Goal: Ask a question: Seek information or help from site administrators or community

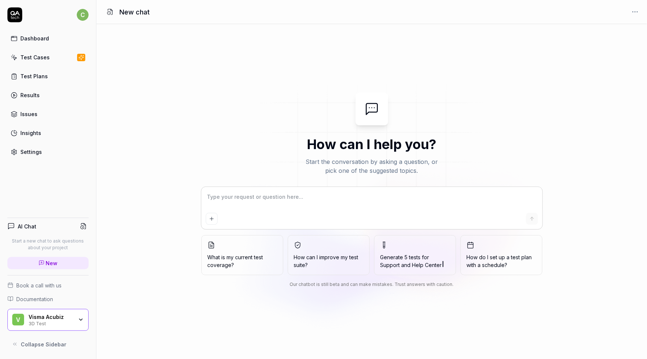
click at [25, 58] on div "Test Cases" at bounding box center [34, 57] width 29 height 8
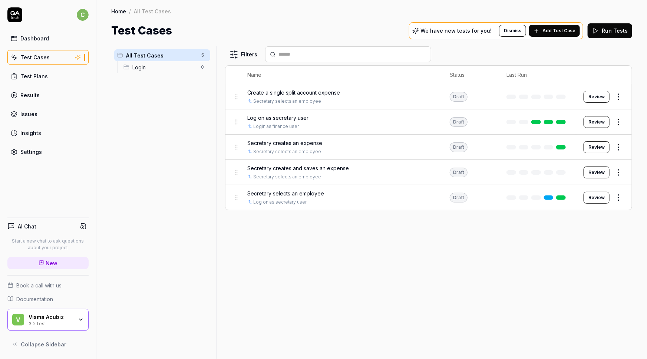
click at [49, 320] on div "3D Test" at bounding box center [51, 323] width 44 height 6
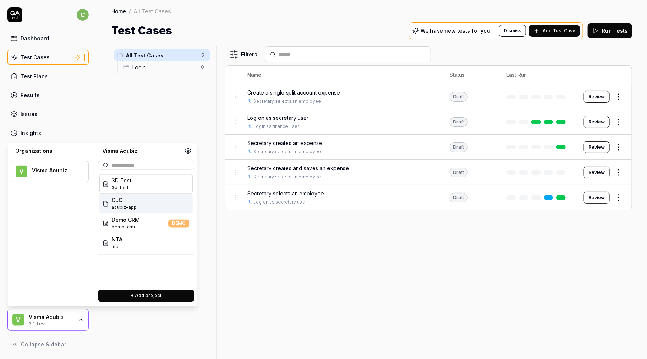
click at [129, 202] on span "CJO" at bounding box center [124, 200] width 25 height 8
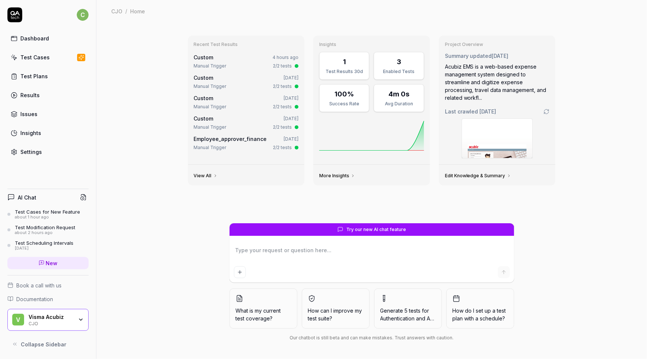
click at [44, 73] on div "Test Plans" at bounding box center [33, 76] width 27 height 8
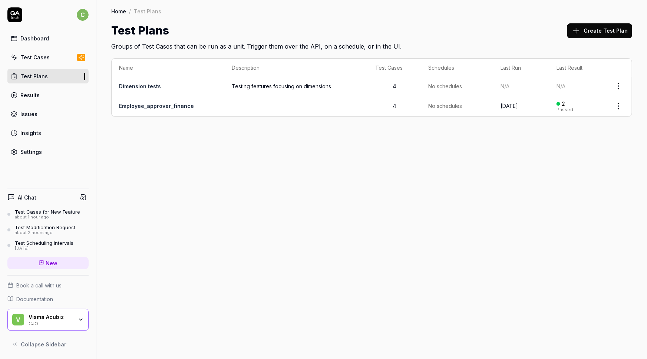
click at [39, 57] on div "Test Cases" at bounding box center [34, 57] width 29 height 8
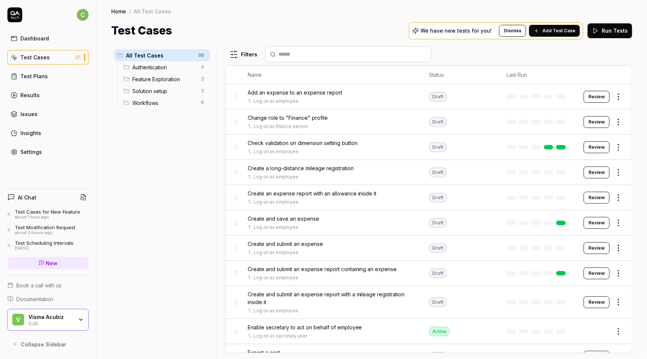
click at [334, 193] on span "Create an expense report with an allowance inside it" at bounding box center [312, 193] width 129 height 8
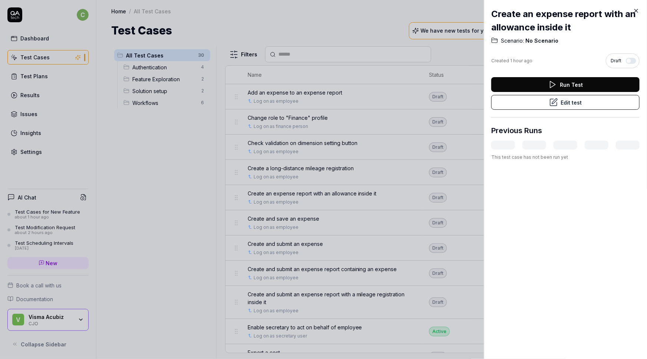
click at [559, 100] on button "Edit test" at bounding box center [565, 102] width 148 height 15
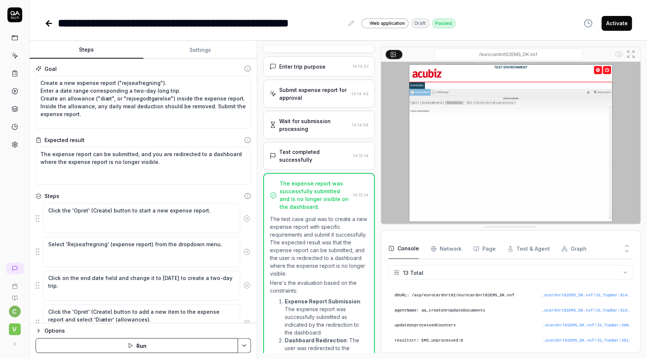
scroll to position [136, 0]
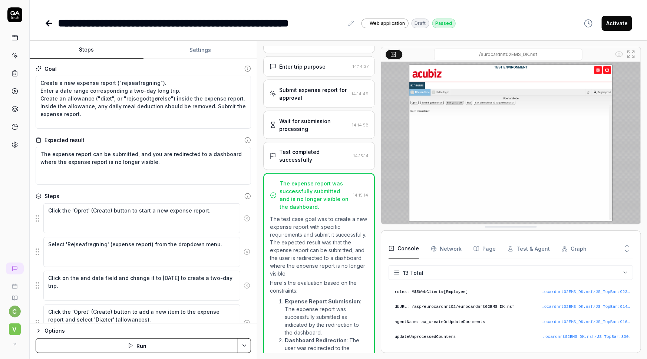
click at [257, 115] on div "Steps Settings Goal Create a new expense report ("rejseafregning"). Enter a dat…" at bounding box center [338, 200] width 617 height 318
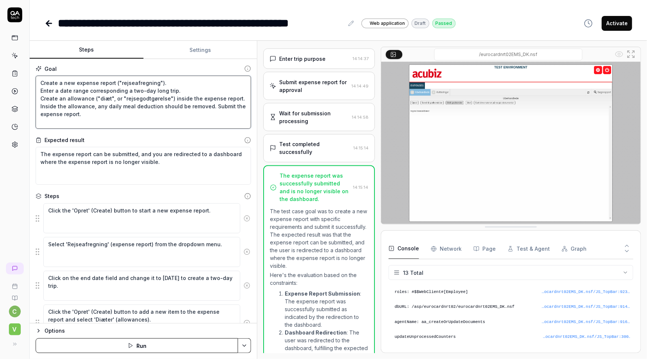
drag, startPoint x: 40, startPoint y: 83, endPoint x: 230, endPoint y: 113, distance: 192.2
click at [230, 113] on textarea "Create a new expense report ("rejseafregning"). Enter a date range correspondin…" at bounding box center [143, 102] width 215 height 53
click at [501, 11] on div "**********" at bounding box center [338, 16] width 617 height 32
drag, startPoint x: 52, startPoint y: 89, endPoint x: 183, endPoint y: 88, distance: 131.6
click at [183, 88] on textarea "Create a new expense report ("rejseafregning"). Enter a date range correspondin…" at bounding box center [143, 102] width 215 height 53
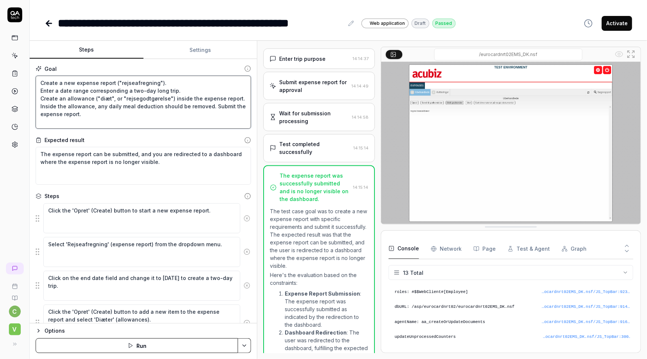
click at [191, 85] on textarea "Create a new expense report ("rejseafregning"). Enter a date range correspondin…" at bounding box center [143, 102] width 215 height 53
click at [193, 88] on textarea "Create a new expense report ("rejseafregning"). Enter a date range correspondin…" at bounding box center [143, 102] width 215 height 53
click at [48, 24] on icon at bounding box center [47, 23] width 3 height 5
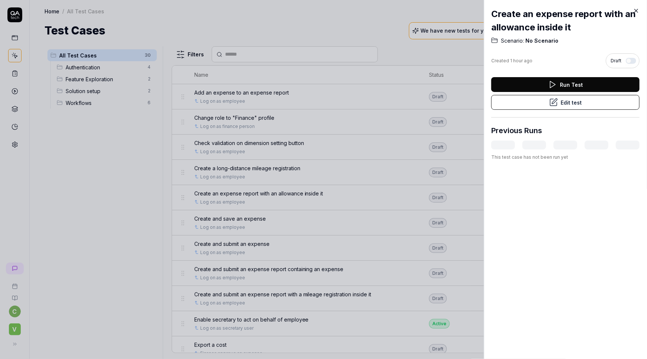
click at [636, 11] on icon at bounding box center [636, 10] width 3 height 3
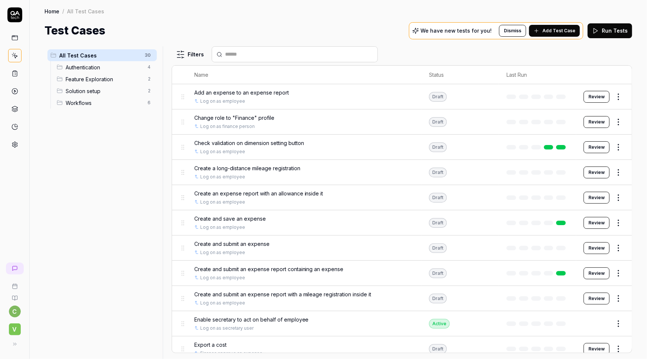
click at [302, 268] on span "Create and submit an expense report containing an expense" at bounding box center [268, 269] width 149 height 8
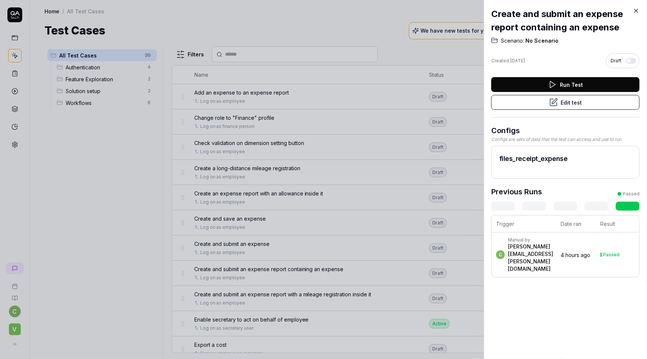
click at [575, 98] on button "Edit test" at bounding box center [565, 102] width 148 height 15
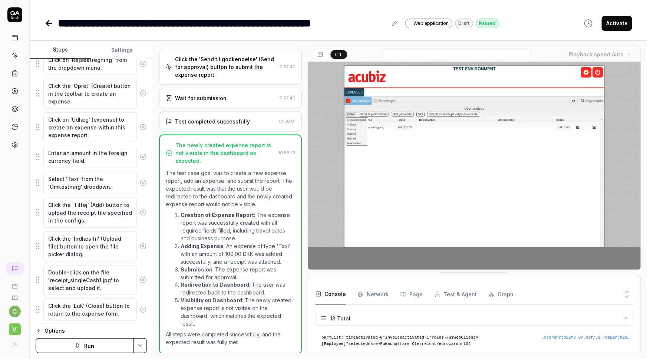
scroll to position [269, 0]
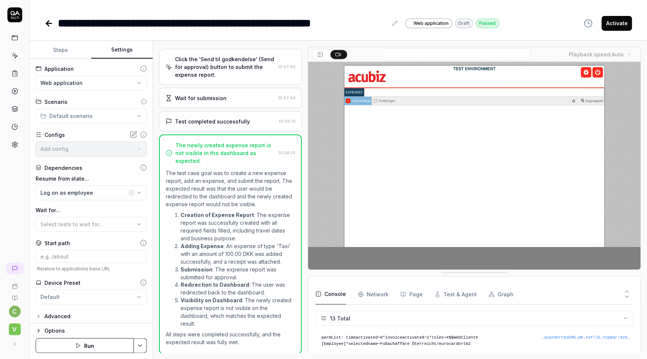
click at [124, 46] on button "Settings" at bounding box center [122, 50] width 62 height 18
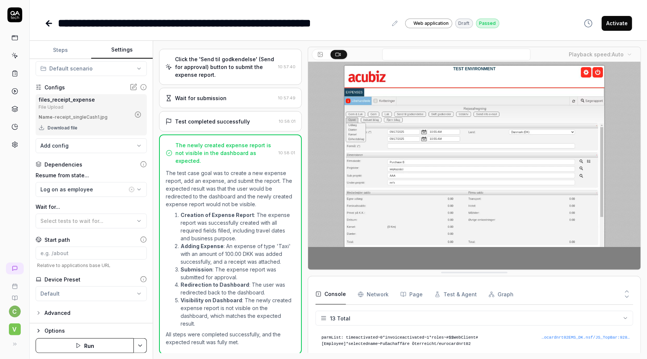
scroll to position [0, 0]
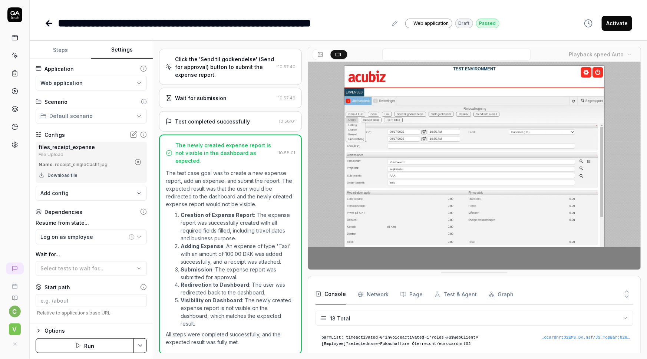
click at [48, 22] on icon at bounding box center [47, 23] width 3 height 5
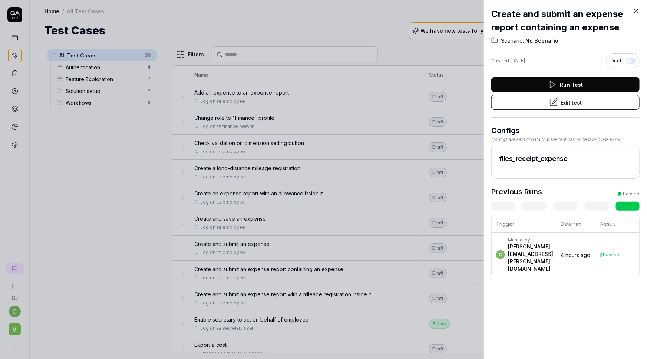
click at [637, 10] on icon at bounding box center [636, 10] width 7 height 7
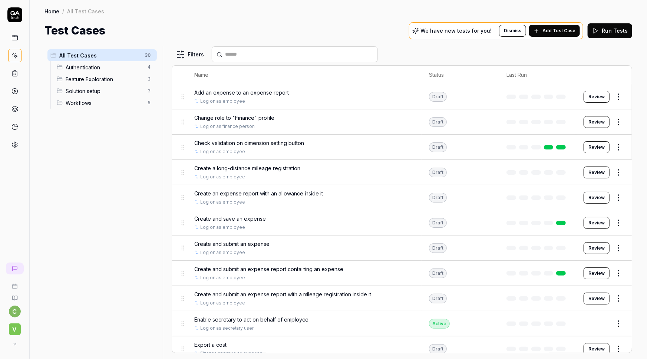
click at [348, 28] on div "Test Cases We have new tests for you! Dismiss Add Test Case Run Tests" at bounding box center [337, 30] width 587 height 17
click at [18, 37] on link at bounding box center [14, 37] width 13 height 13
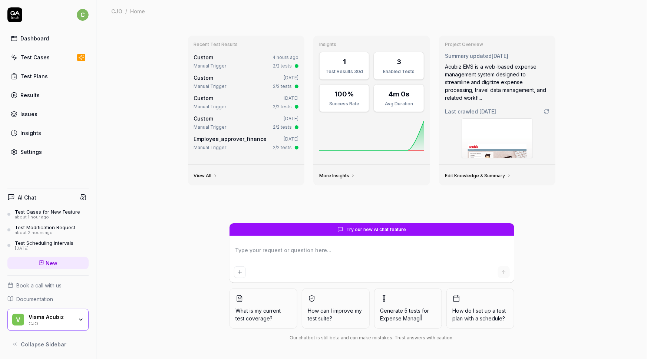
click at [42, 58] on div "Test Cases" at bounding box center [34, 57] width 29 height 8
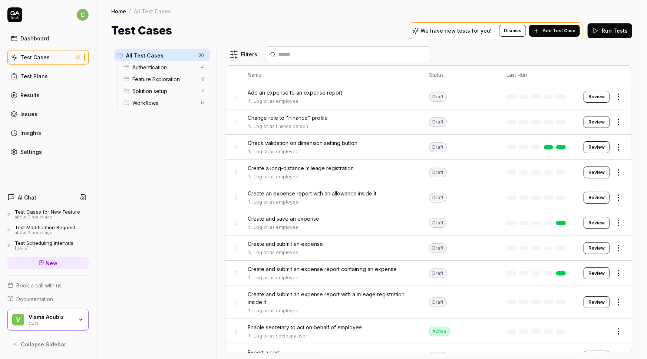
click at [72, 315] on div "Visma Acubiz" at bounding box center [51, 317] width 44 height 7
click at [152, 336] on div "All Test Cases 30 Authentication 4 Feature Exploration 2 Solution setup 2 Workf…" at bounding box center [162, 198] width 102 height 304
click at [329, 266] on span "Create and submit an expense report containing an expense" at bounding box center [322, 269] width 149 height 8
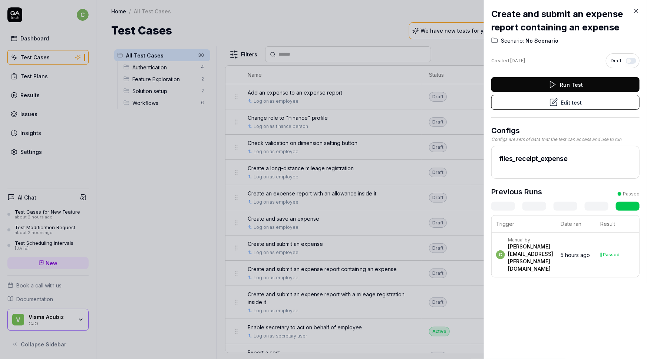
click at [574, 101] on button "Edit test" at bounding box center [565, 102] width 148 height 15
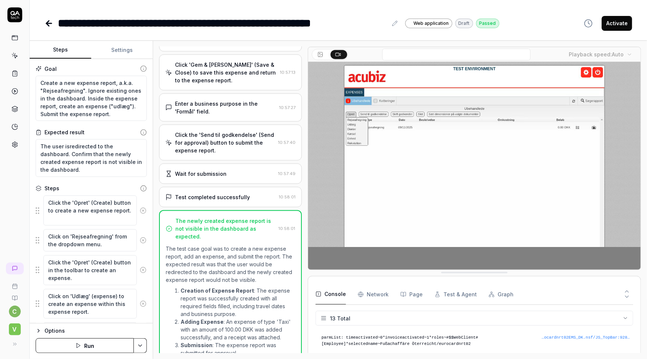
scroll to position [476, 0]
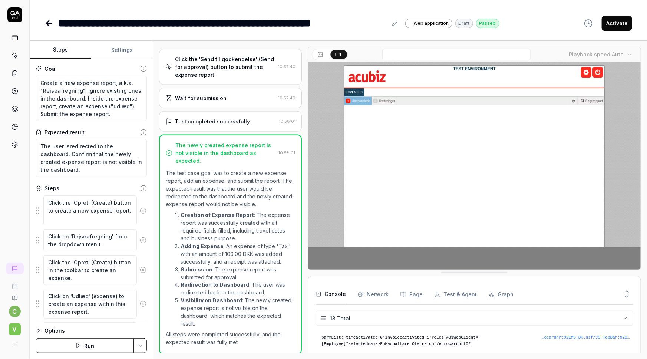
click at [48, 21] on icon at bounding box center [47, 23] width 3 height 5
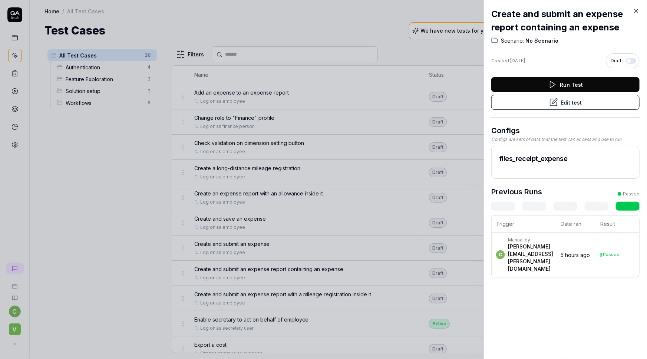
click at [637, 11] on icon at bounding box center [636, 10] width 7 height 7
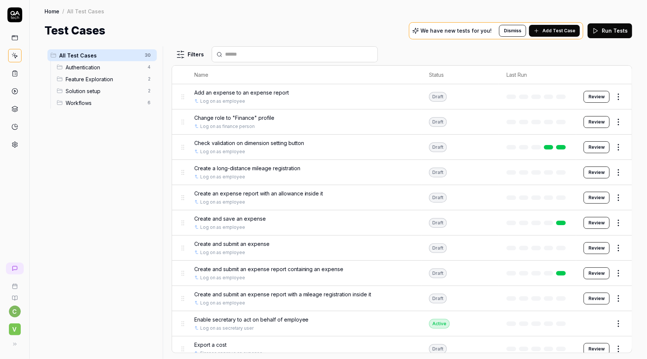
click at [16, 310] on html "c V Home / All Test Cases Home / All Test Cases Test Cases We have new tests fo…" at bounding box center [323, 179] width 647 height 359
click at [16, 329] on html "c V Home / All Test Cases Home / All Test Cases Test Cases We have new tests fo…" at bounding box center [323, 179] width 647 height 359
click at [15, 329] on span "V" at bounding box center [15, 329] width 12 height 12
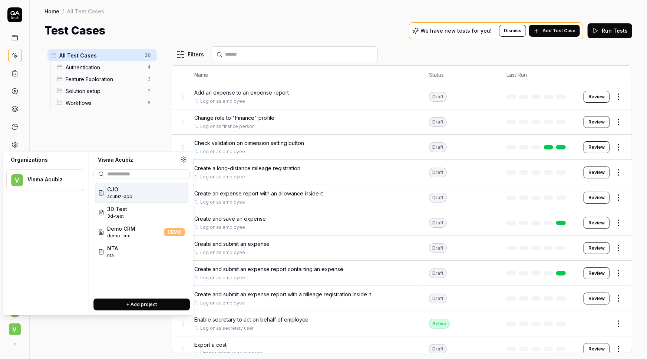
click at [136, 190] on div "CJO acubiz-app" at bounding box center [141, 193] width 93 height 20
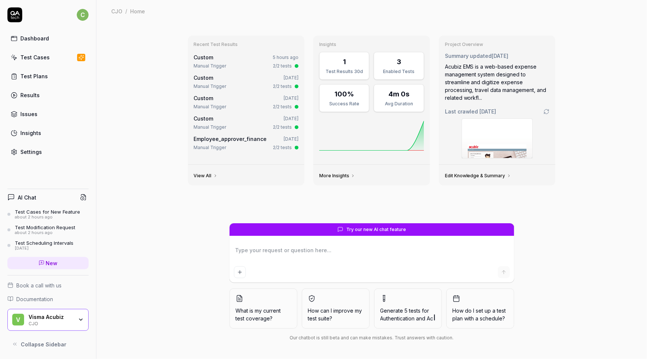
click at [59, 321] on div "CJO" at bounding box center [51, 323] width 44 height 6
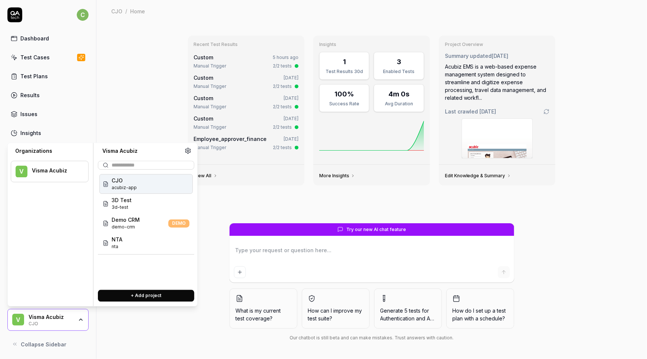
click at [159, 72] on div "Recent Test Results Custom 5 hours ago Manual Trigger 2/2 tests Custom Jul 10, …" at bounding box center [371, 190] width 550 height 337
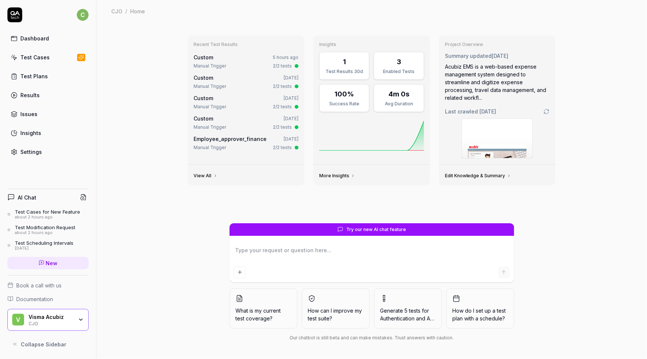
click at [37, 59] on div "Test Cases" at bounding box center [34, 57] width 29 height 8
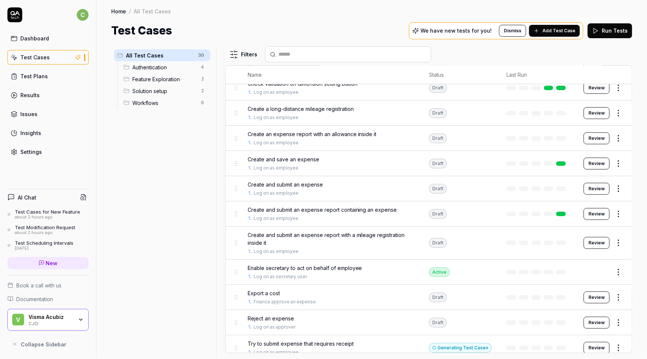
scroll to position [67, 0]
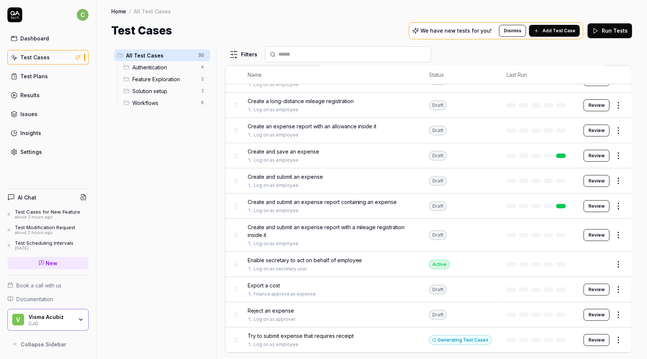
click at [329, 203] on span "Create and submit an expense report containing an expense" at bounding box center [322, 202] width 149 height 8
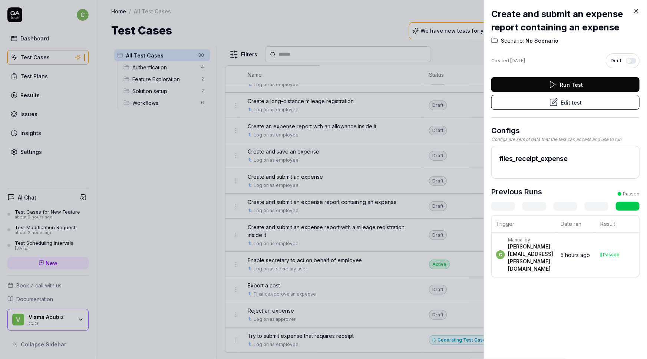
click at [563, 104] on button "Edit test" at bounding box center [565, 102] width 148 height 15
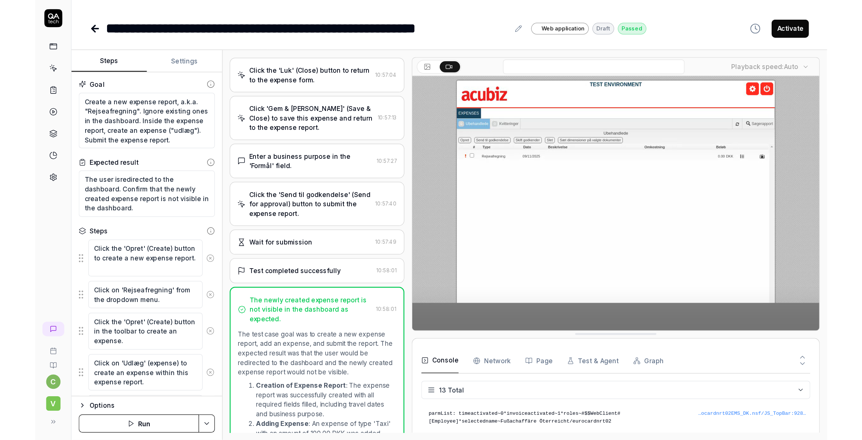
scroll to position [375, 0]
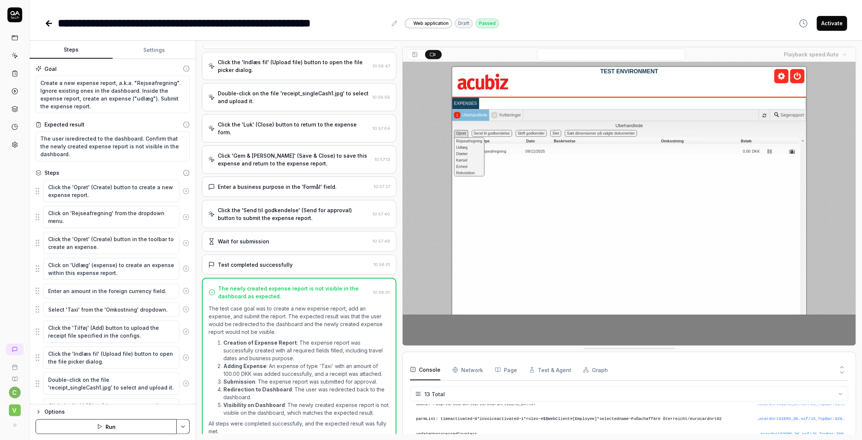
scroll to position [141, 0]
type textarea "*"
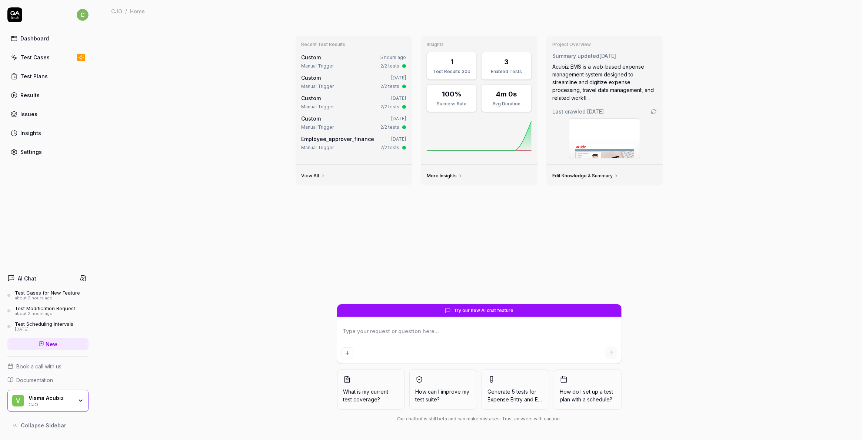
type textarea "*"
click at [48, 342] on span "New" at bounding box center [52, 344] width 12 height 8
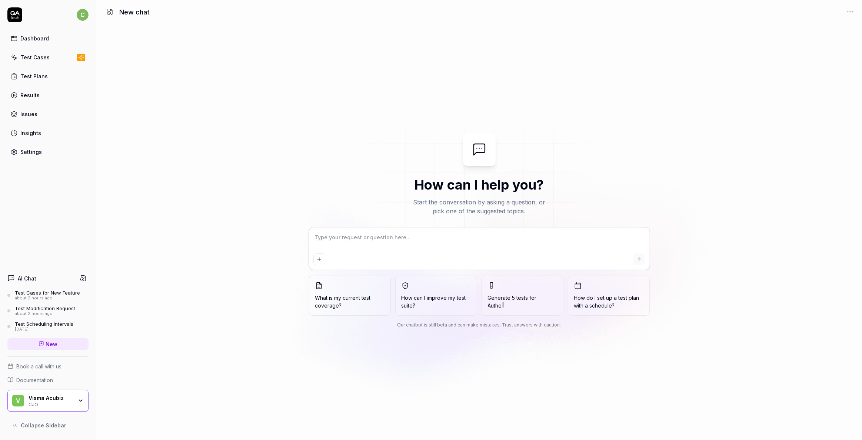
click at [343, 241] on textarea at bounding box center [480, 241] width 332 height 19
type textarea "*"
type textarea "S"
type textarea "*"
type textarea "Sa"
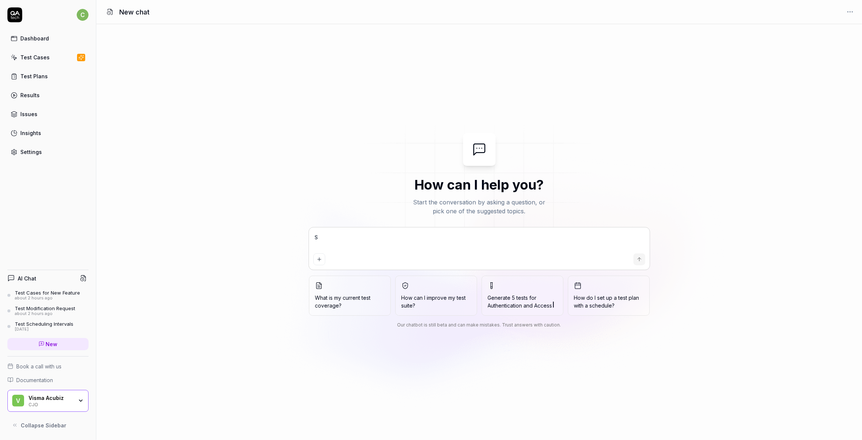
type textarea "*"
type textarea "Say"
type textarea "*"
type textarea "Say"
type textarea "*"
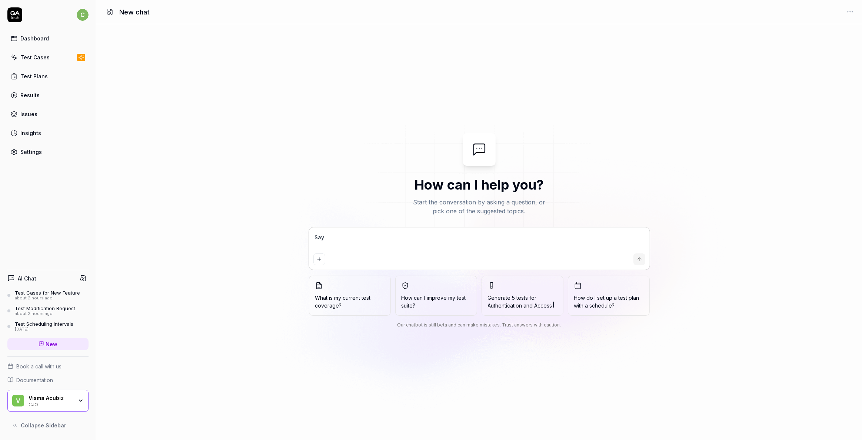
type textarea "Say I"
type textarea "*"
type textarea "Say I"
type textarea "*"
type textarea "Say I h"
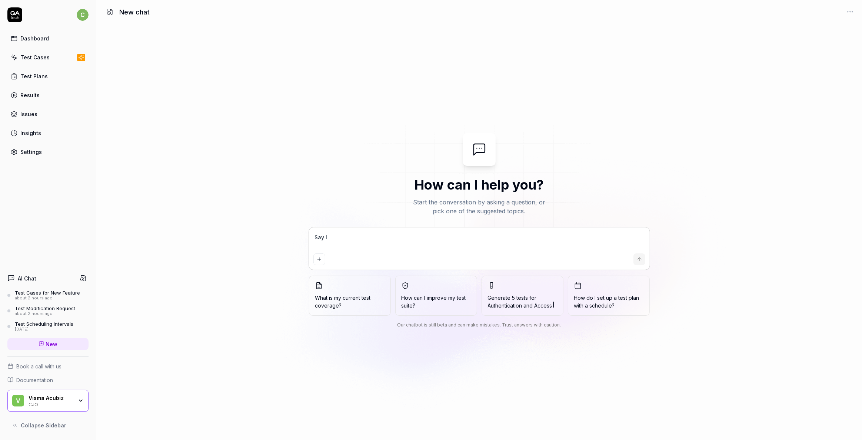
type textarea "*"
type textarea "Say I ha"
type textarea "*"
type textarea "Say I hav"
type textarea "*"
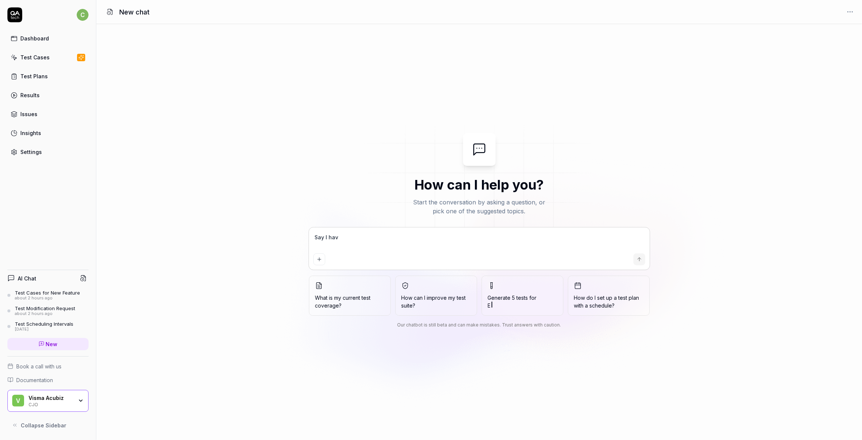
type textarea "Say I have"
type textarea "*"
type textarea "Say I have"
type textarea "*"
type textarea "Say I have l"
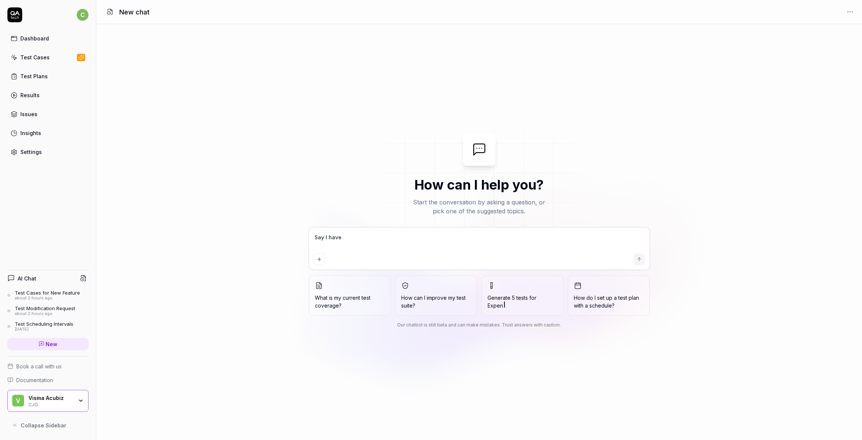
type textarea "*"
type textarea "Say I have lo"
type textarea "*"
type textarea "Say I have log"
type textarea "*"
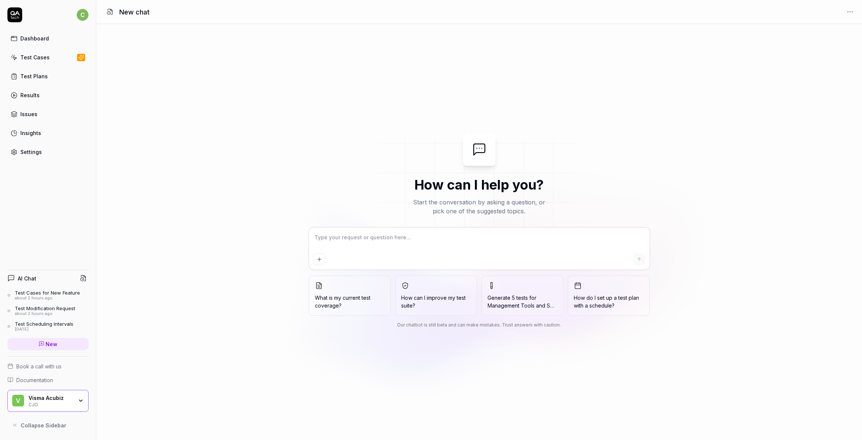
click at [348, 237] on textarea at bounding box center [480, 241] width 332 height 19
type textarea "*"
type textarea "S"
type textarea "*"
type textarea "Sa"
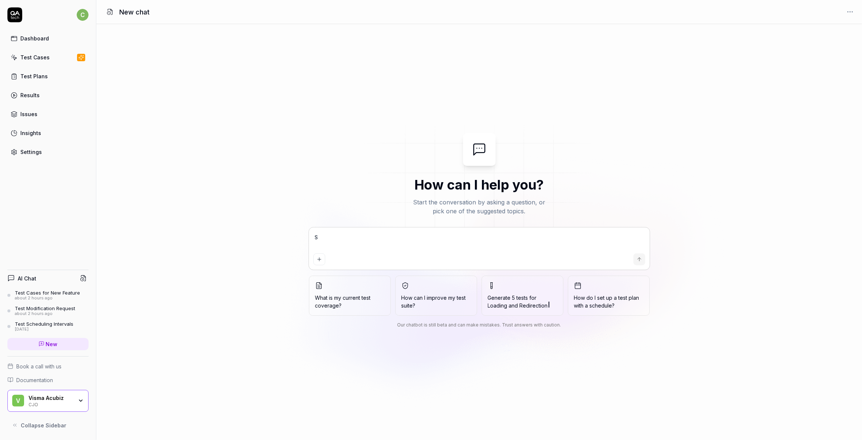
type textarea "*"
type textarea "Say"
type textarea "*"
type textarea "Say"
click at [375, 229] on div "Say" at bounding box center [479, 248] width 341 height 42
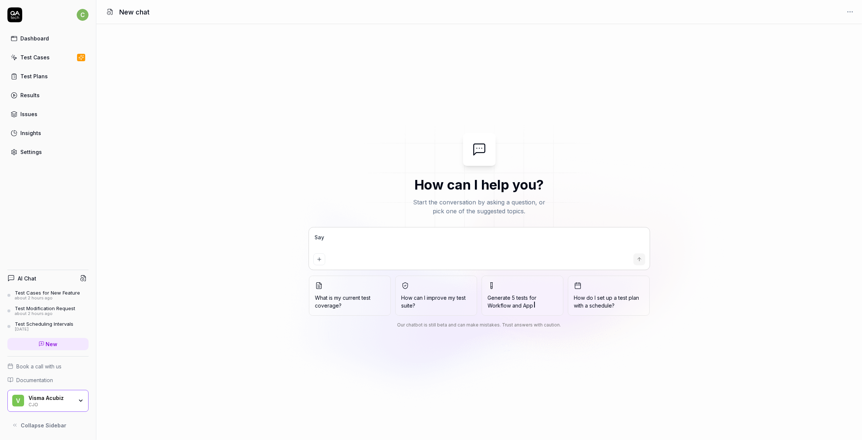
type textarea "*"
click at [350, 239] on textarea at bounding box center [480, 241] width 332 height 19
type textarea "*"
type textarea "I"
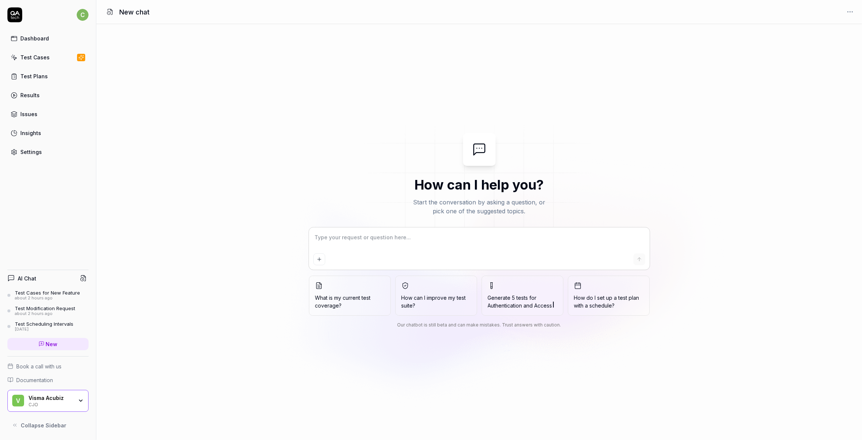
type textarea "*"
type textarea "If"
type textarea "*"
type textarea "If"
type textarea "*"
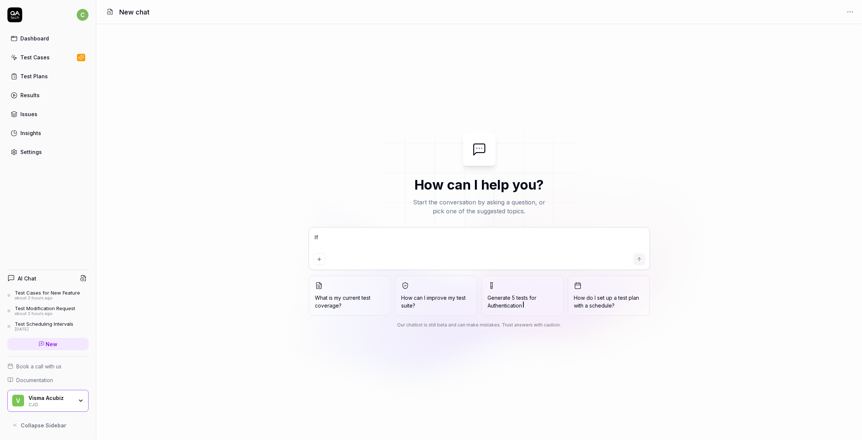
type textarea "If y"
type textarea "*"
type textarea "If yo"
type textarea "*"
type textarea "If you"
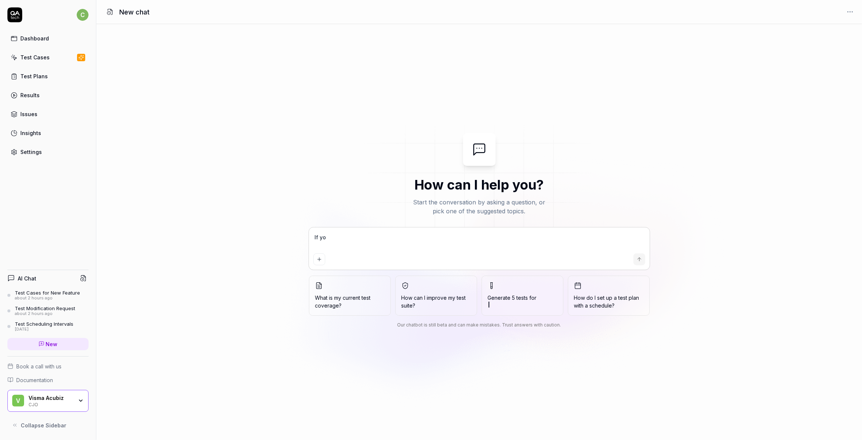
type textarea "*"
type textarea "If you"
type textarea "*"
type textarea "If you l"
type textarea "*"
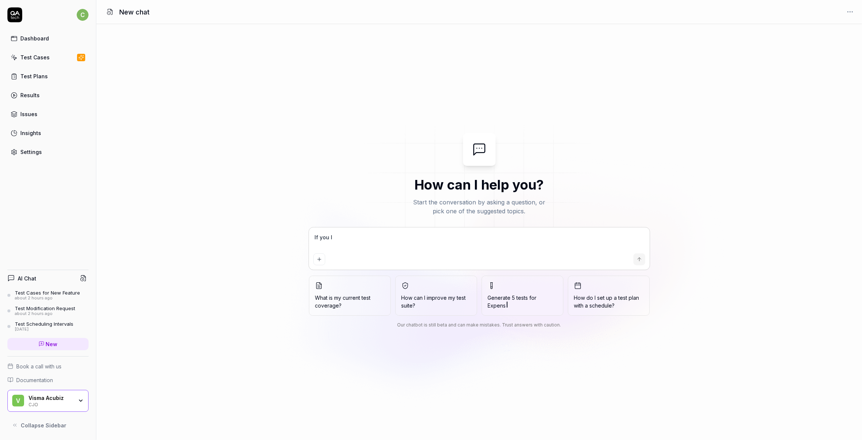
type textarea "If you lo"
type textarea "*"
type textarea "If you log"
type textarea "*"
type textarea "If you log"
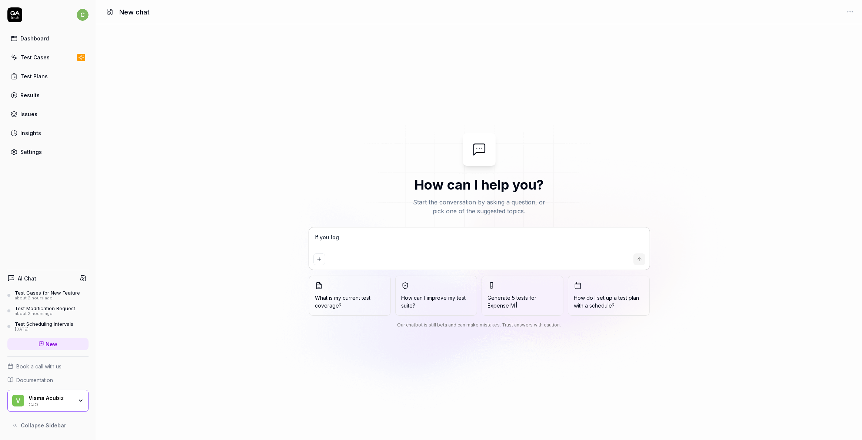
type textarea "*"
type textarea "If you log o"
type textarea "*"
type textarea "If you log on"
type textarea "*"
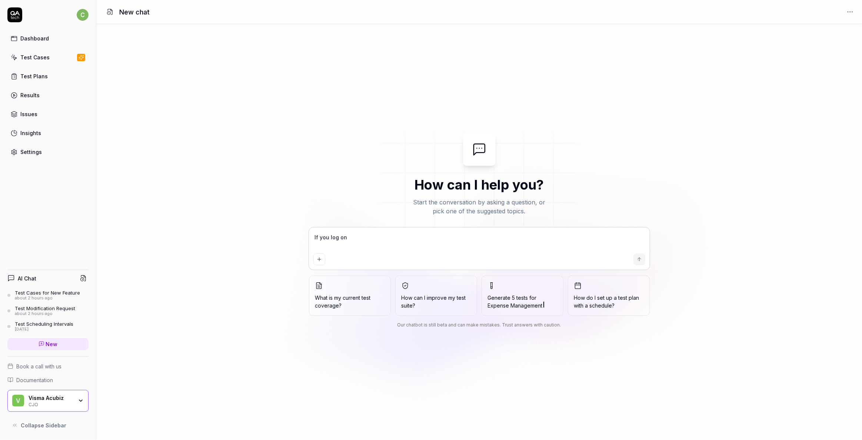
type textarea "If you log ont"
type textarea "*"
type textarea "If you log onto"
type textarea "*"
type textarea "If you log onto"
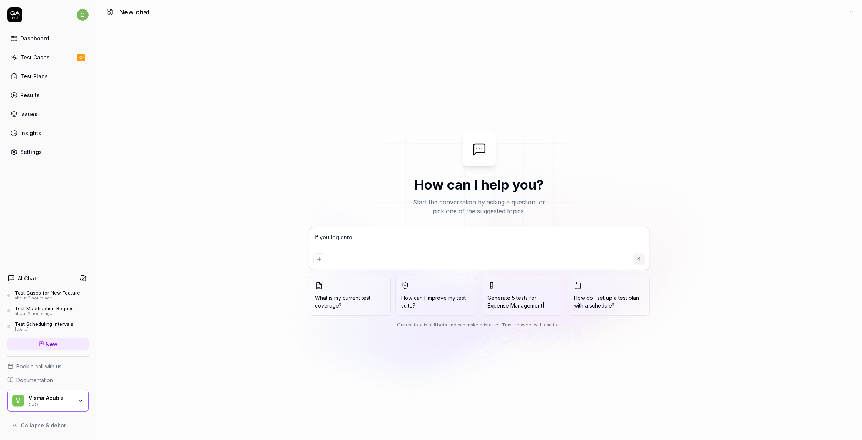
type textarea "*"
type textarea "If you log onto o"
type textarea "*"
type textarea "If you log onto ou"
type textarea "*"
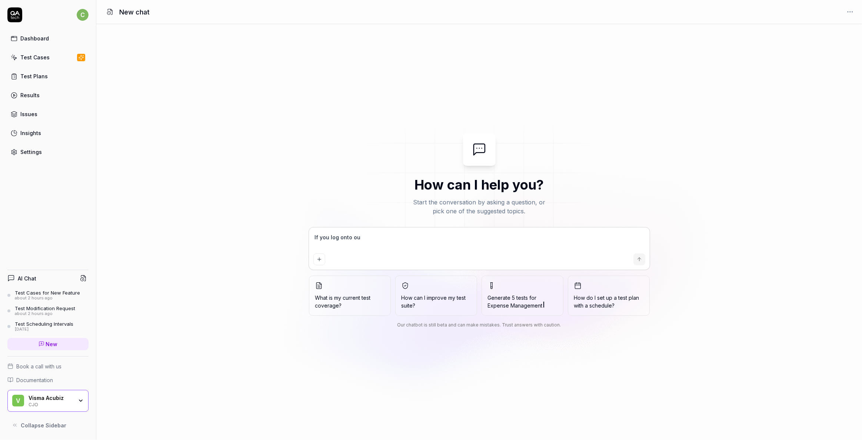
type textarea "If you log onto our"
type textarea "*"
type textarea "If you log onto our"
type textarea "*"
type textarea "If you log onto our a"
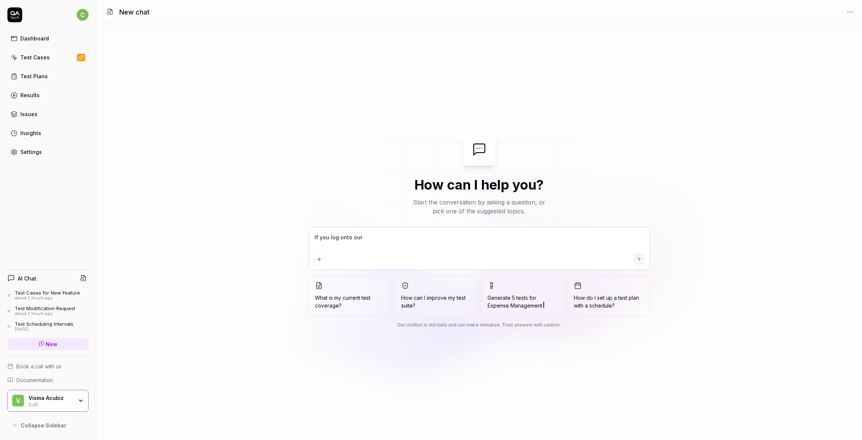
type textarea "*"
type textarea "If you log onto our ap"
type textarea "*"
type textarea "If you log onto our app"
type textarea "*"
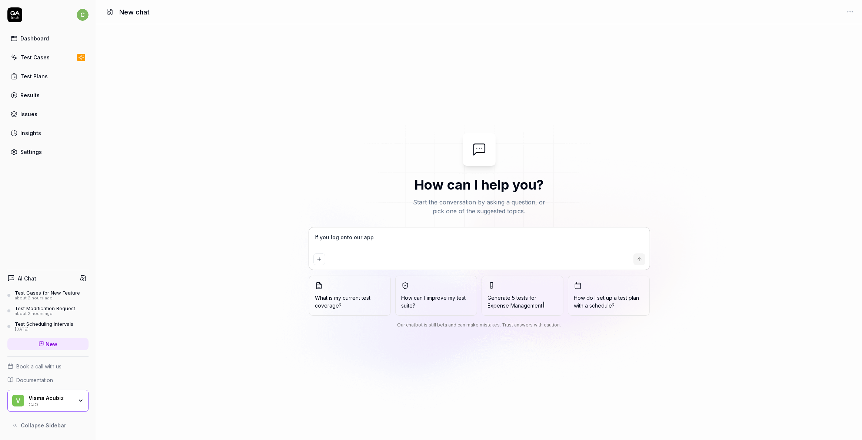
type textarea "If you log onto our appl"
type textarea "*"
type textarea "If you log onto our appli"
type textarea "*"
type textarea "If you log onto our applic"
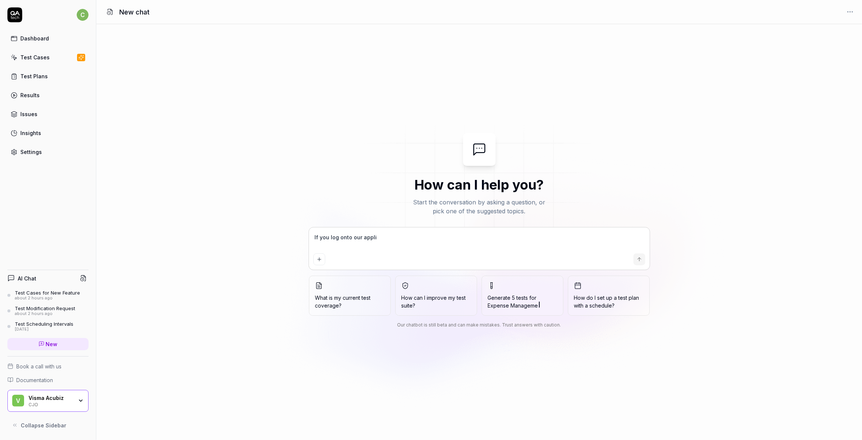
type textarea "*"
type textarea "If you log onto our applica"
type textarea "*"
type textarea "If you log onto our applicat"
type textarea "*"
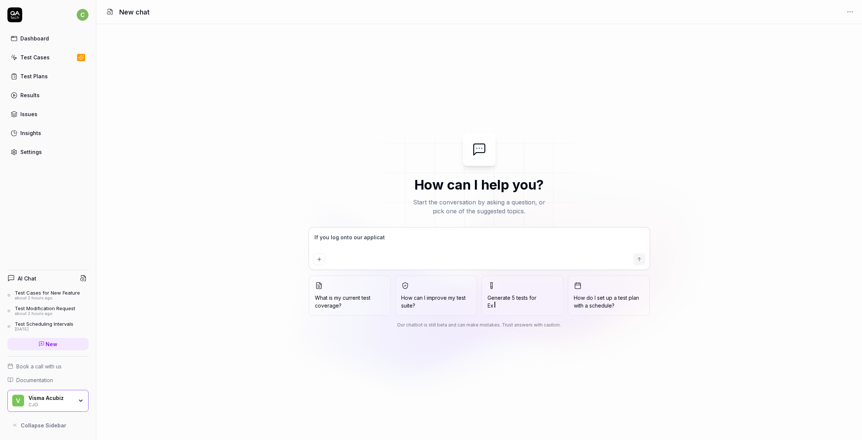
type textarea "If you log onto our applicati"
type textarea "*"
type textarea "If you log onto our applicatio"
type textarea "*"
type textarea "If you log onto our application"
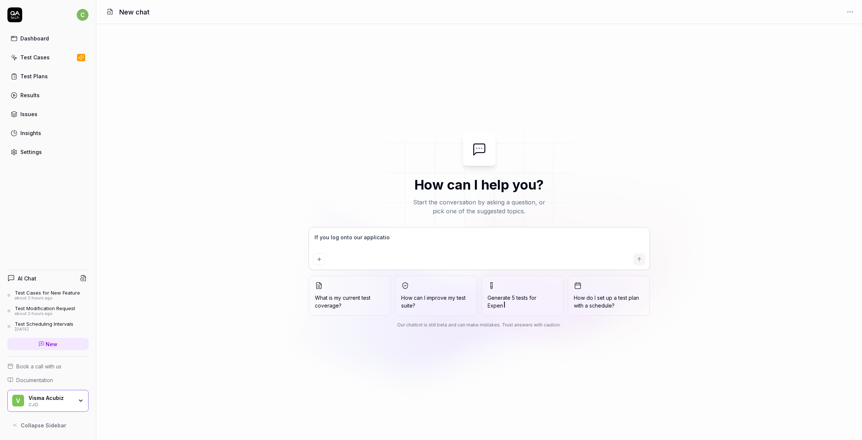
type textarea "*"
type textarea "If you log onto our application,"
type textarea "*"
type textarea "If you log onto our application,"
type textarea "*"
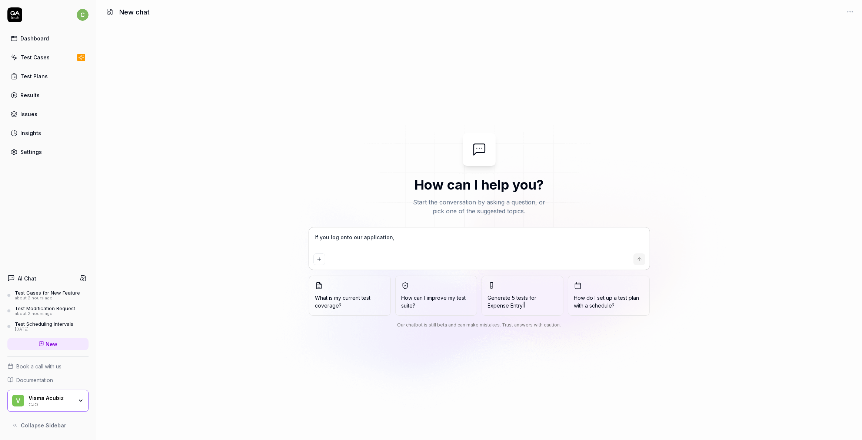
type textarea "If you log onto our application, w"
type textarea "*"
type textarea "If you log onto our application, wh"
type textarea "*"
type textarea "If you log onto our application, whi"
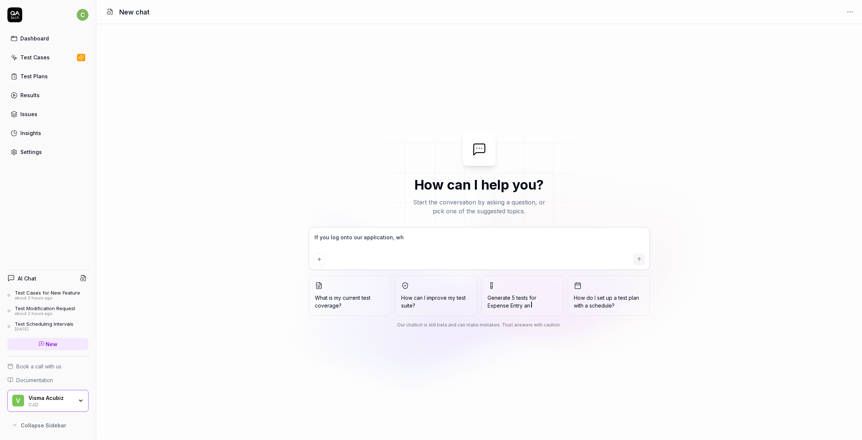
type textarea "*"
type textarea "If you log onto our application, whic"
type textarea "*"
type textarea "If you log onto our application, which"
type textarea "*"
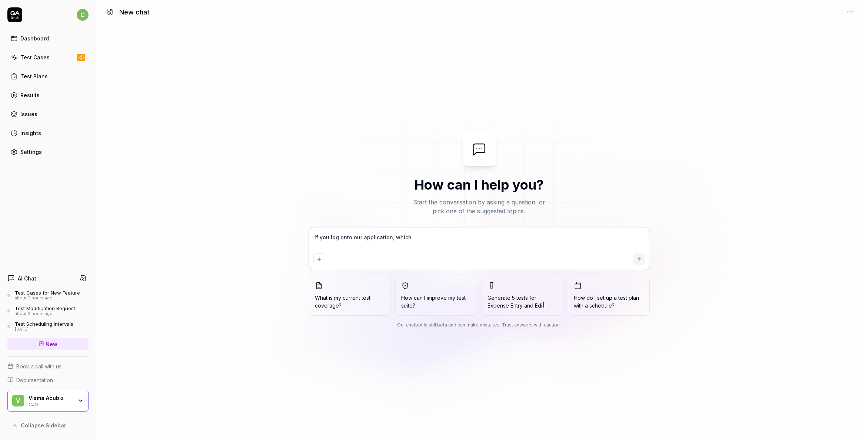
type textarea "If you log onto our application, which"
type textarea "*"
type textarea "If you log onto our application, which h"
type textarea "*"
type textarea "If you log onto our application, which ha"
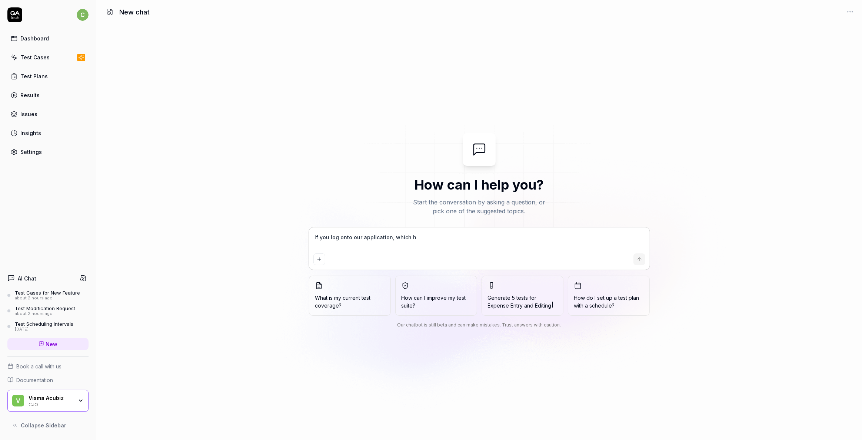
type textarea "*"
type textarea "If you log onto our application, which has"
type textarea "*"
type textarea "If you log onto our application, which has"
type textarea "*"
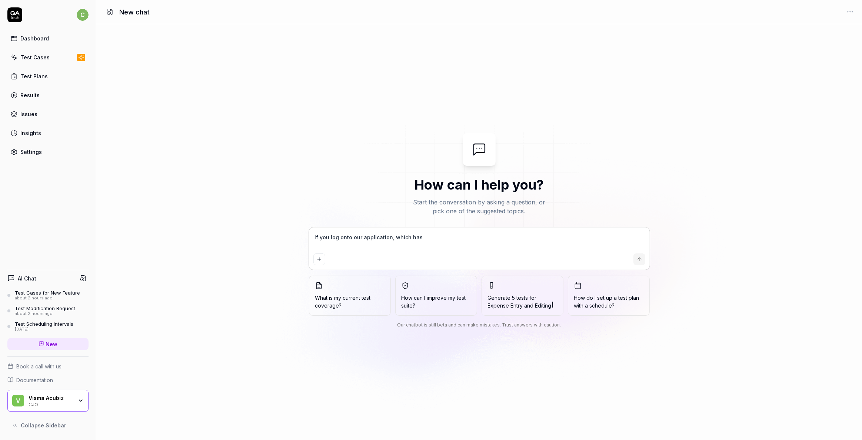
type textarea "If you log onto our application, which has 2"
type textarea "*"
type textarea "If you log onto our application, which has 2F"
type textarea "*"
type textarea "If you log onto our application, which has 2FA"
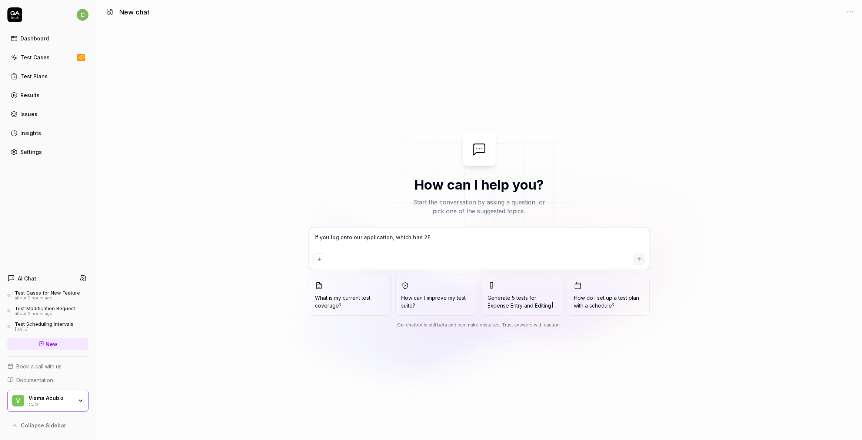
type textarea "*"
type textarea "If you log onto our application, which has 2FA,"
type textarea "*"
type textarea "If you log onto our application, which has 2FA,"
type textarea "*"
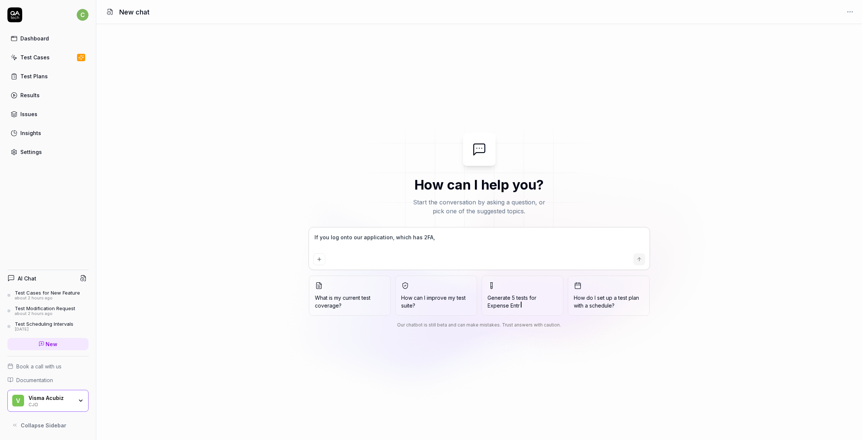
type textarea "If you log onto our application, which has 2FA, c"
type textarea "*"
type textarea "If you log onto our application, which has 2FA, ca"
type textarea "*"
type textarea "If you log onto our application, which has 2FA, can"
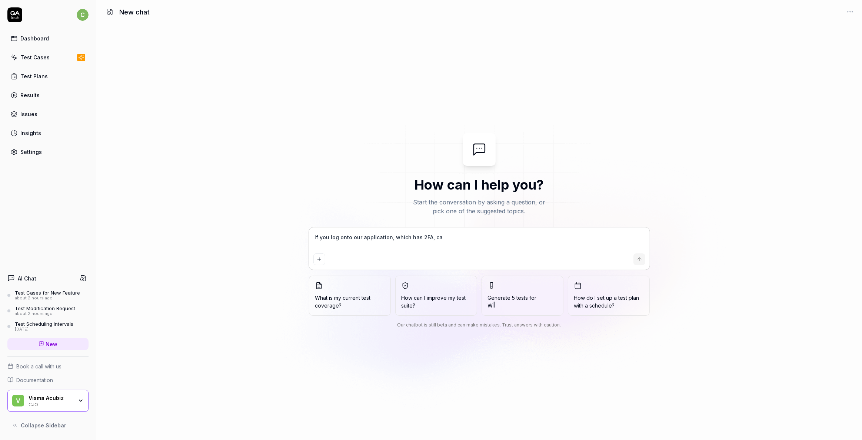
type textarea "*"
type textarea "If you log onto our application, which has 2FA, can"
type textarea "*"
type textarea "If you log onto our application, which has 2FA, can t"
type textarea "*"
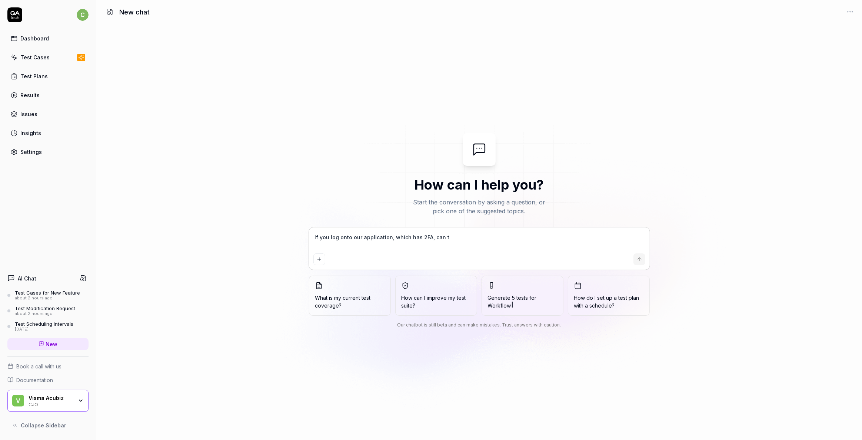
type textarea "If you log onto our application, which has 2FA, can th"
type textarea "*"
type textarea "If you log onto our application, which has 2FA, can the"
type textarea "*"
type textarea "If you log onto our application, which has 2FA, can the"
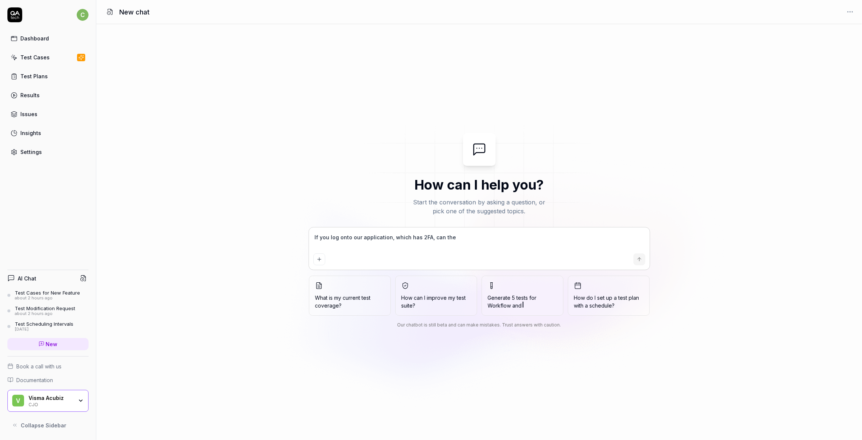
type textarea "*"
type textarea "If you log onto our application, which has 2FA, can the t"
type textarea "*"
type textarea "If you log onto our application, which has 2FA, can the tw"
type textarea "*"
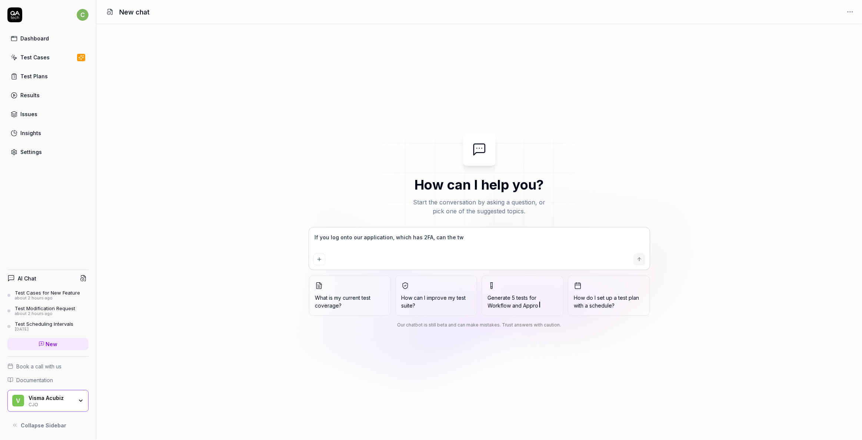
type textarea "If you log onto our application, which has 2FA, can the two"
type textarea "*"
type textarea "If you log onto our application, which has 2FA, can the two"
type textarea "*"
type textarea "If you log onto our application, which has 2FA, can the two o"
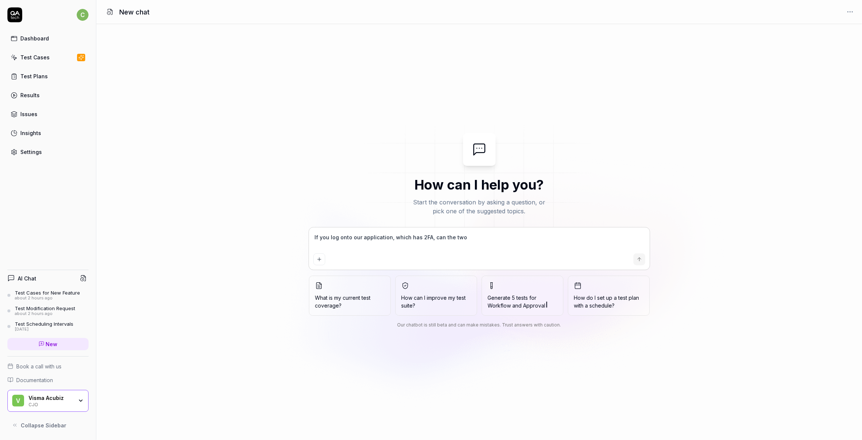
type textarea "*"
type textarea "If you log onto our application, which has 2FA, can the two of"
type textarea "*"
type textarea "If you log onto our application, which has 2FA, can the two of"
type textarea "*"
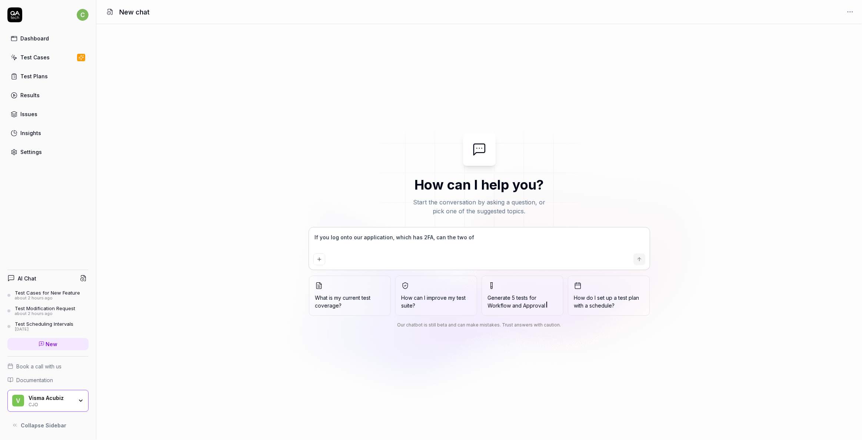
type textarea "If you log onto our application, which has 2FA, can the two of u"
type textarea "*"
type textarea "If you log onto our application, which has 2FA, can the two of us"
type textarea "*"
type textarea "If you log onto our application, which has 2FA, can the two of us"
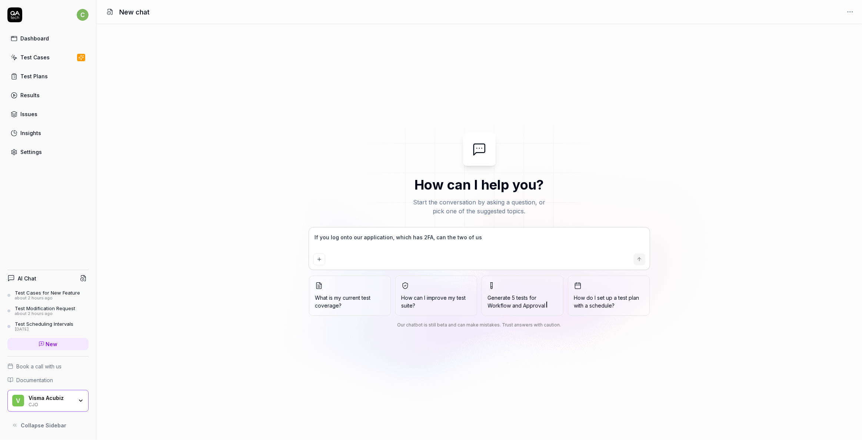
type textarea "*"
type textarea "If you log onto our application, which has 2FA, can the two of us c"
type textarea "*"
type textarea "If you log onto our application, which has 2FA, can the two of us co"
type textarea "*"
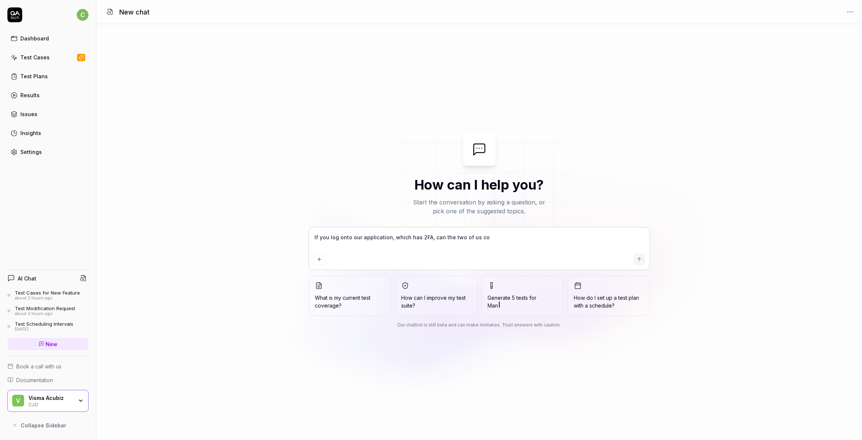
type textarea "If you log onto our application, which has 2FA, can the two of us coo"
type textarea "*"
type textarea "If you log onto our application, which has 2FA, can the two of us coor"
type textarea "*"
type textarea "If you log onto our application, which has 2FA, can the two of us coord"
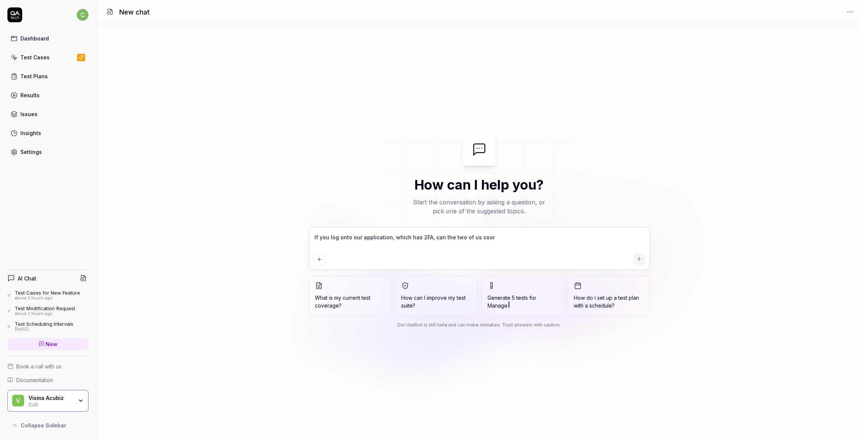
type textarea "*"
type textarea "If you log onto our application, which has 2FA, can the two of us coordi"
type textarea "*"
type textarea "If you log onto our application, which has 2FA, can the two of us coordin"
type textarea "*"
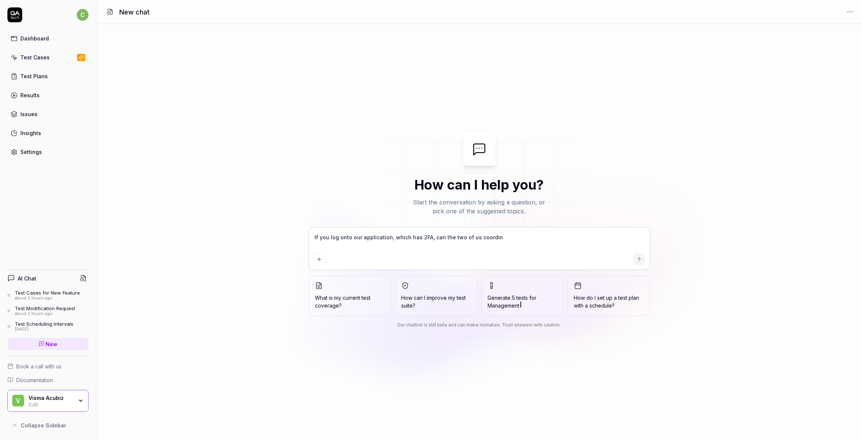
type textarea "If you log onto our application, which has 2FA, can the two of us coordina"
type textarea "*"
type textarea "If you log onto our application, which has 2FA, can the two of us coordinat"
type textarea "*"
type textarea "If you log onto our application, which has 2FA, can the two of us coordinate"
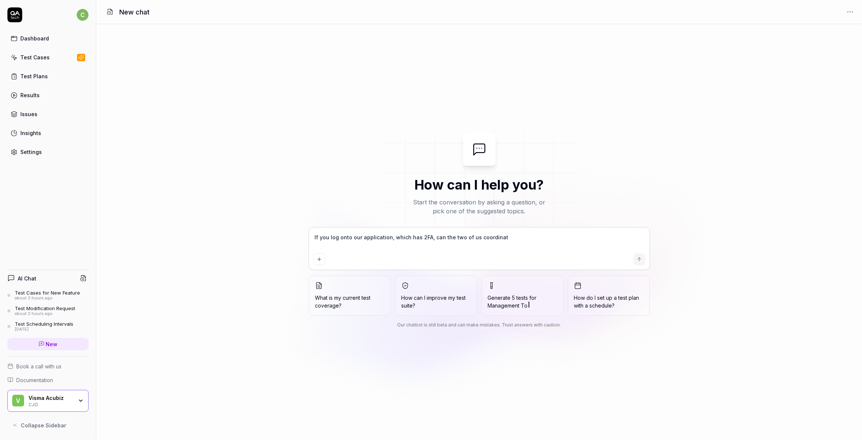
type textarea "*"
type textarea "If you log onto our application, which has 2FA, can the two of us coordinate"
type textarea "*"
type textarea "If you log onto our application, which has 2FA, can the two of us coordinate t"
type textarea "*"
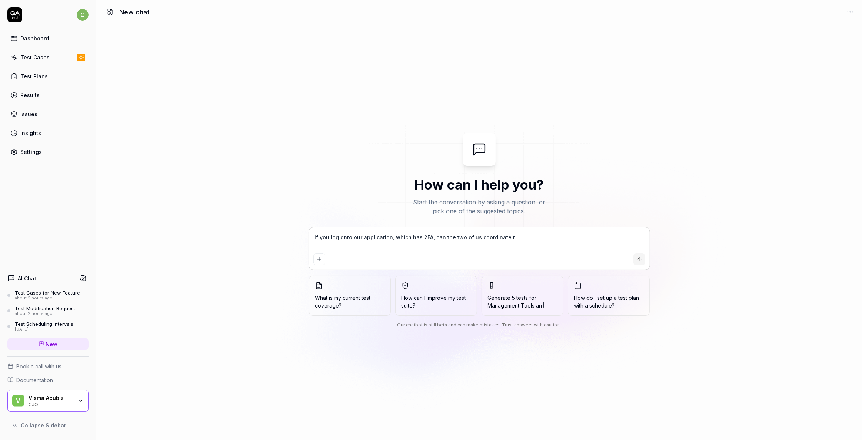
type textarea "If you log onto our application, which has 2FA, can the two of us coordinate th"
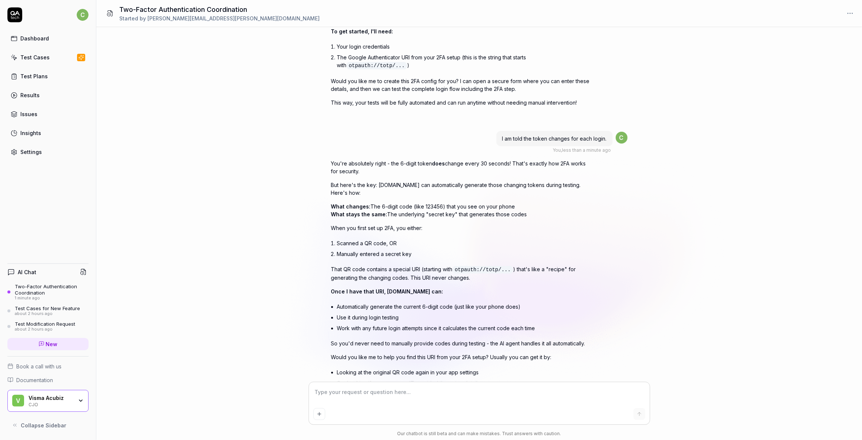
scroll to position [158, 0]
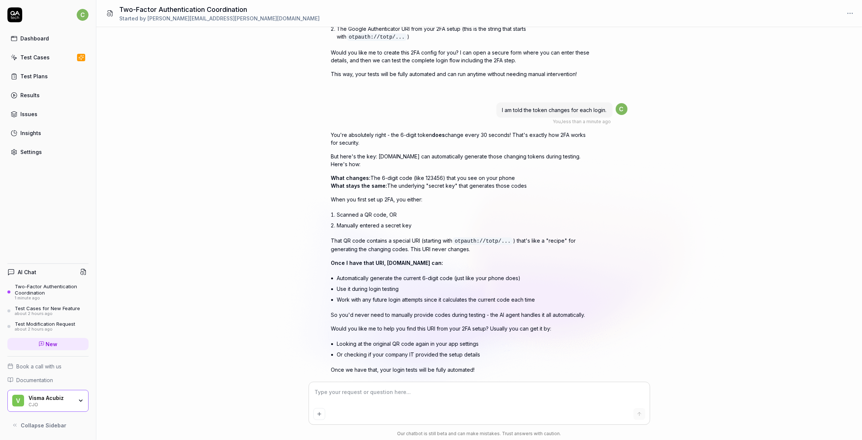
click at [331, 389] on textarea at bounding box center [480, 395] width 332 height 19
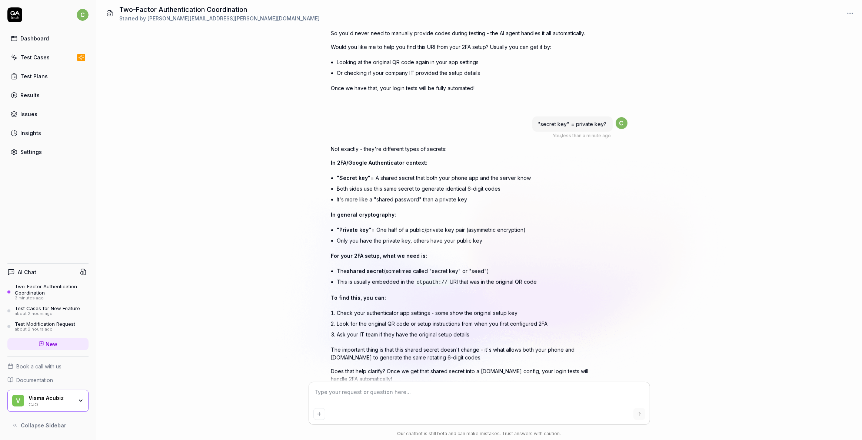
scroll to position [486, 0]
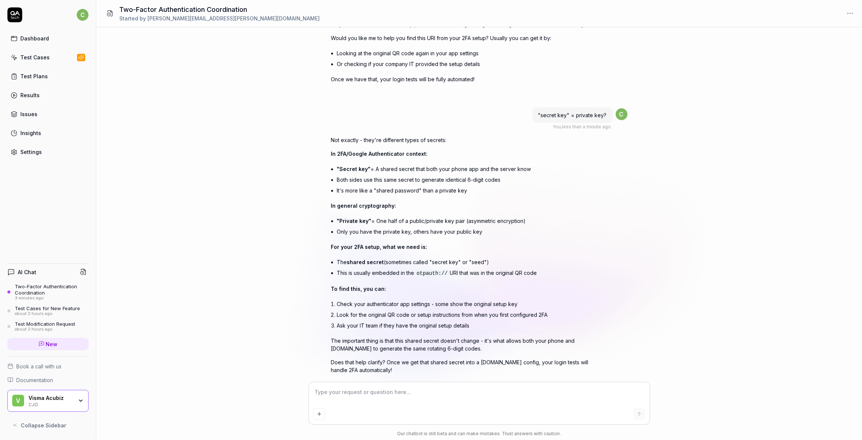
click at [37, 54] on div "Test Cases" at bounding box center [34, 57] width 29 height 8
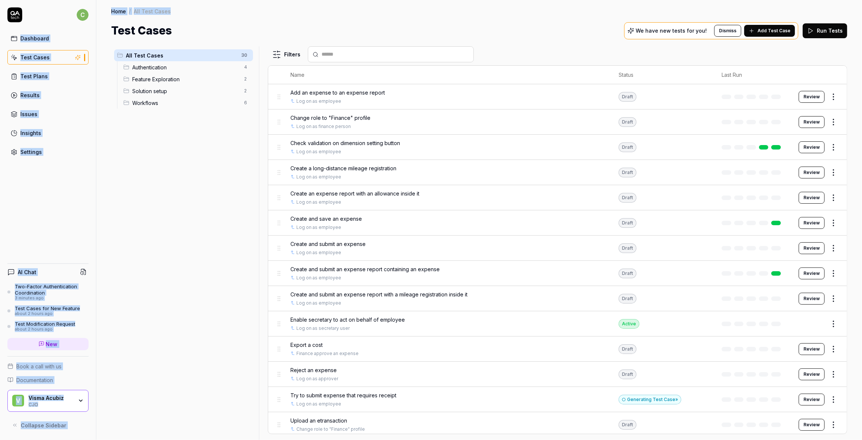
drag, startPoint x: 6, startPoint y: 4, endPoint x: 374, endPoint y: 15, distance: 367.8
click at [374, 15] on div "c Dashboard Test Cases Test Plans Results Issues Insights Settings AI Chat Two-…" at bounding box center [431, 220] width 862 height 440
click at [373, 16] on div "Home / All Test Cases Home / All Test Cases Test Cases We have new tests for yo…" at bounding box center [479, 19] width 766 height 39
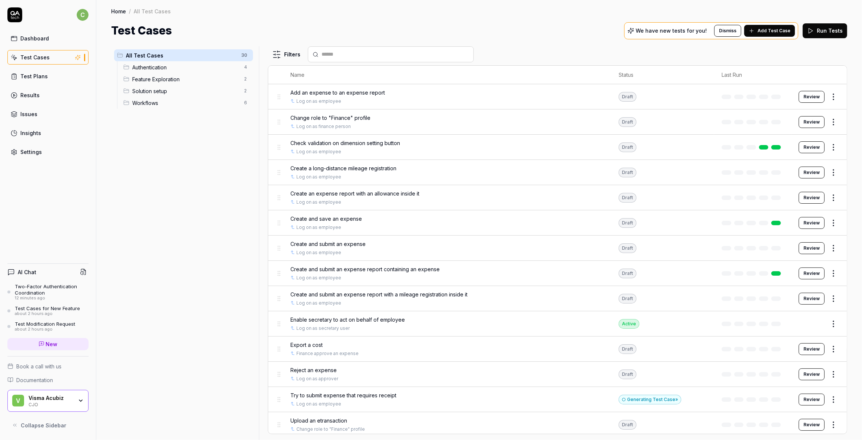
click at [34, 151] on div "Settings" at bounding box center [30, 152] width 21 height 8
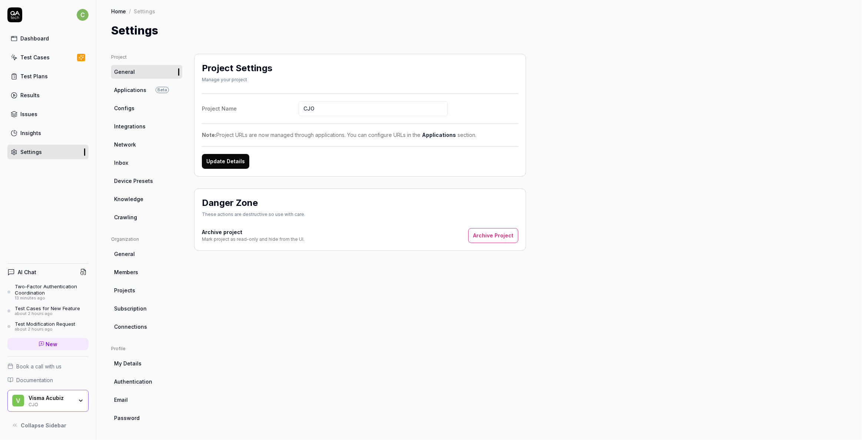
click at [126, 107] on span "Configs" at bounding box center [124, 108] width 20 height 8
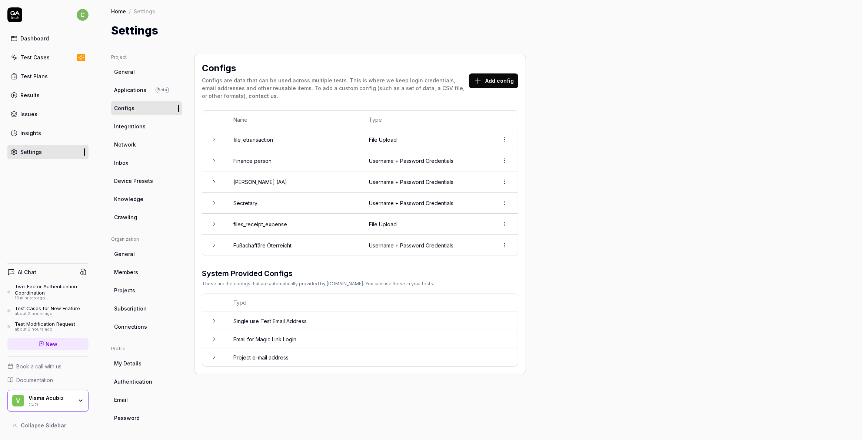
click at [30, 400] on div "Visma Acubiz" at bounding box center [51, 397] width 44 height 7
click at [730, 228] on div "Project General Applications Beta Configs Integrations Network Inbox Device Pre…" at bounding box center [479, 239] width 736 height 371
click at [125, 182] on span "Device Presets" at bounding box center [133, 181] width 39 height 8
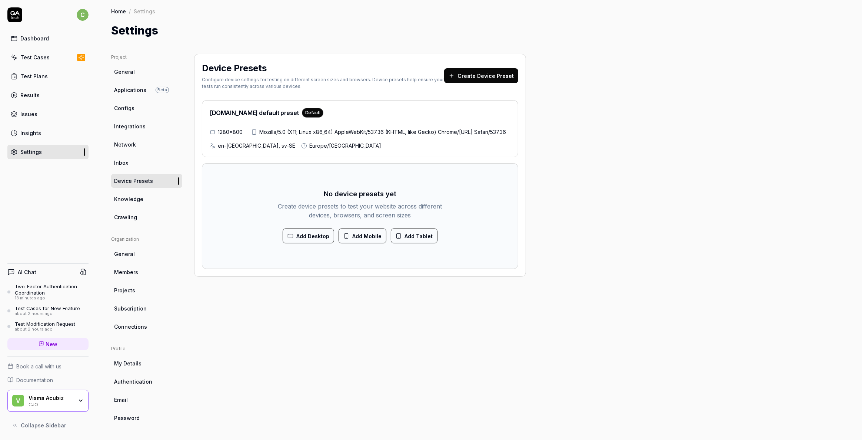
click at [127, 119] on link "Integrations" at bounding box center [146, 126] width 71 height 14
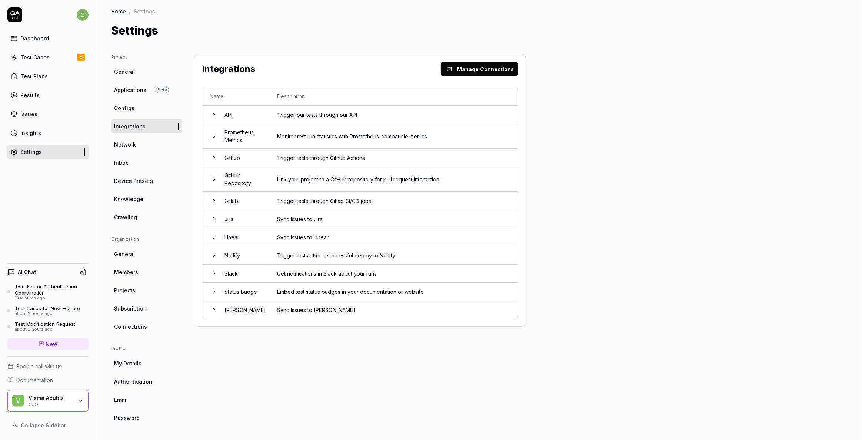
click at [128, 108] on span "Configs" at bounding box center [124, 108] width 20 height 8
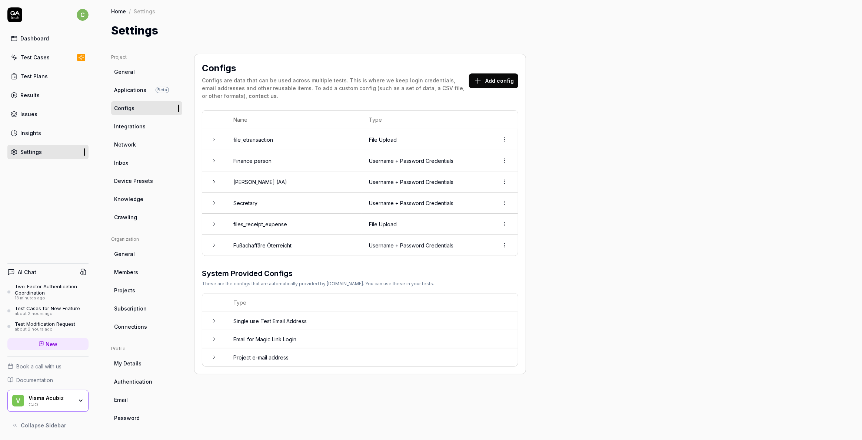
click at [490, 81] on button "Add config" at bounding box center [493, 80] width 49 height 15
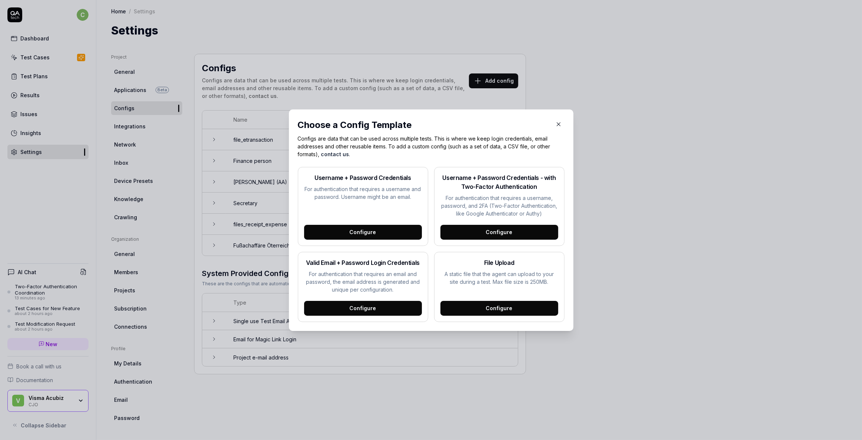
click at [556, 126] on icon "button" at bounding box center [559, 124] width 7 height 7
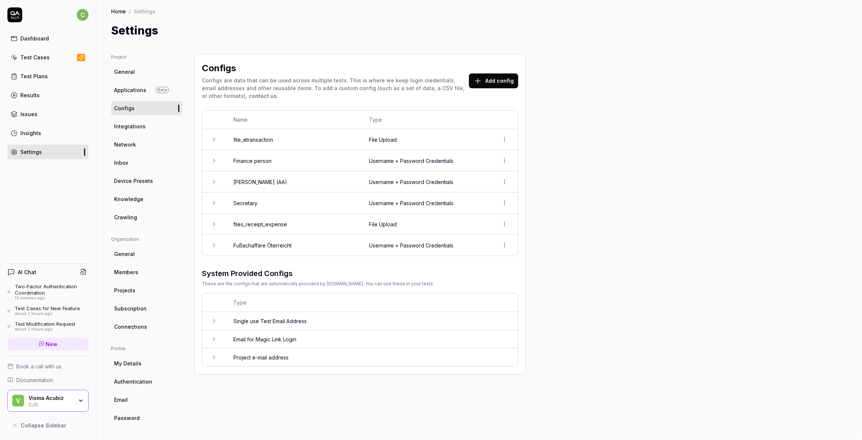
click at [135, 382] on span "Authentication" at bounding box center [133, 381] width 38 height 8
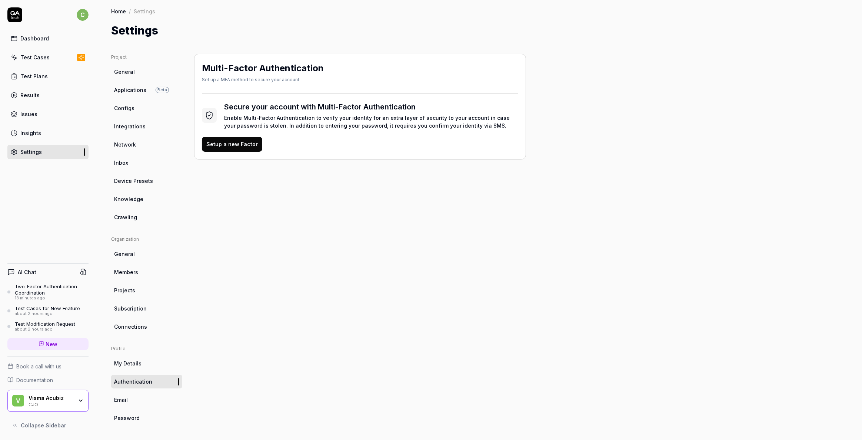
click at [131, 327] on span "Connections" at bounding box center [130, 326] width 33 height 8
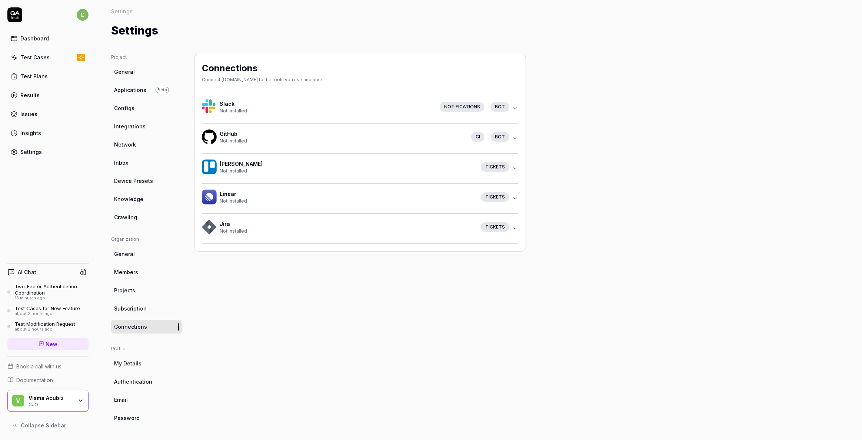
click at [130, 307] on span "Subscription" at bounding box center [130, 308] width 33 height 8
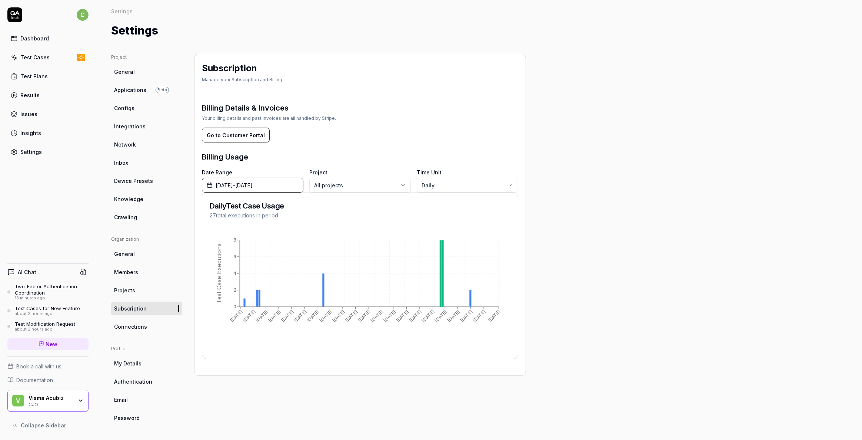
click at [127, 286] on span "Projects" at bounding box center [124, 290] width 21 height 8
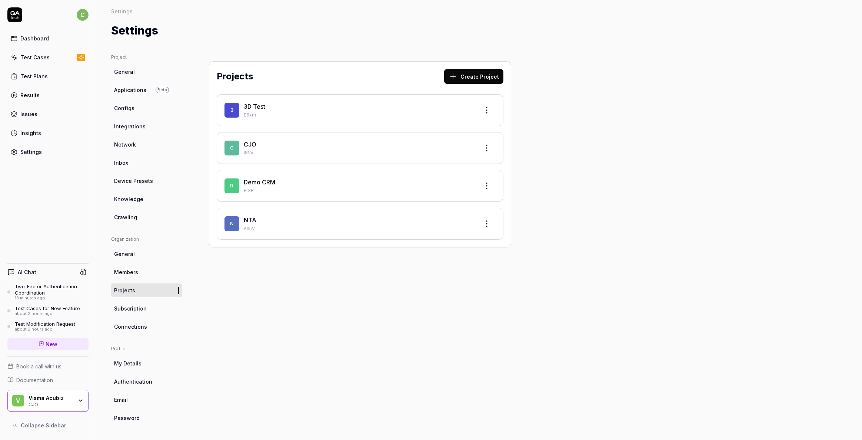
click at [259, 107] on link "3D Test" at bounding box center [254, 106] width 21 height 7
click at [126, 271] on span "Members" at bounding box center [126, 272] width 24 height 8
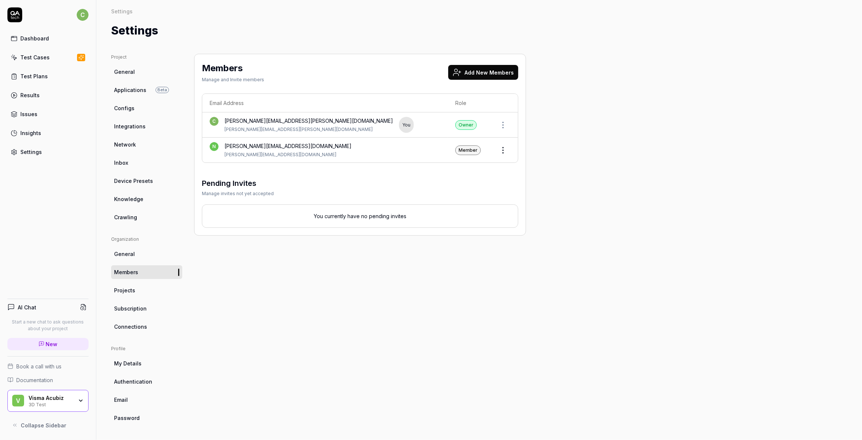
click at [122, 199] on span "Knowledge" at bounding box center [128, 199] width 29 height 8
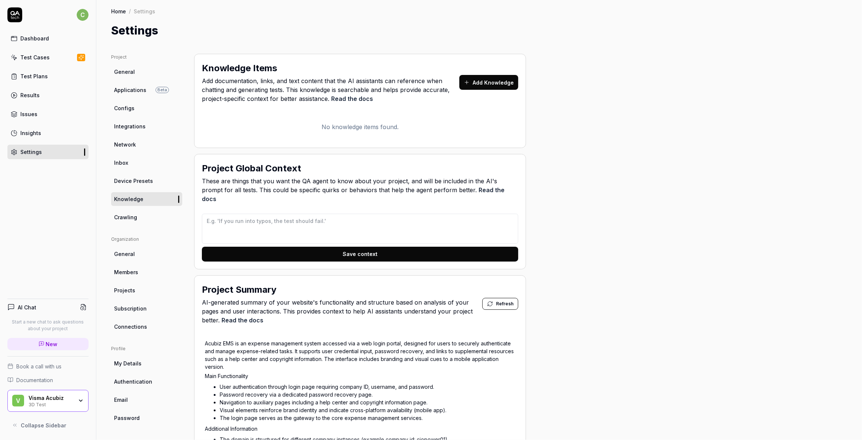
click at [119, 122] on span "Integrations" at bounding box center [130, 126] width 32 height 8
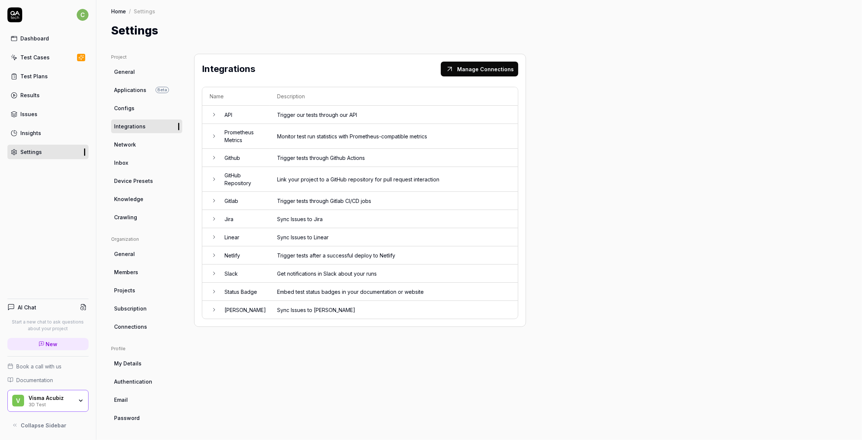
click at [119, 108] on span "Configs" at bounding box center [124, 108] width 20 height 8
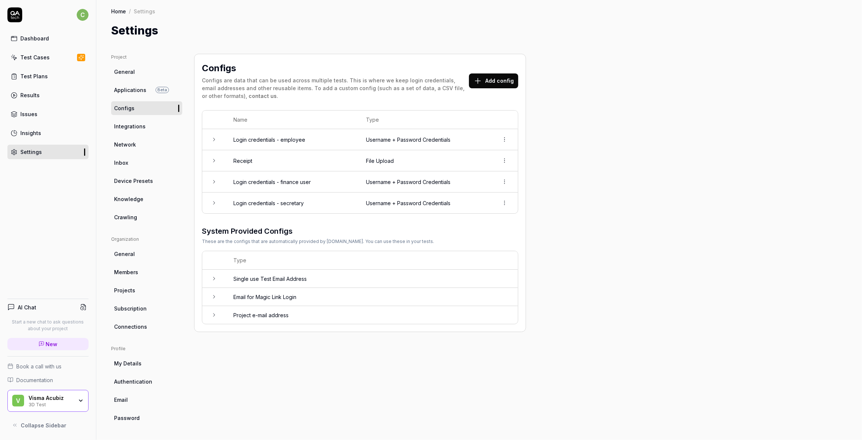
click at [122, 309] on span "Subscription" at bounding box center [130, 308] width 33 height 8
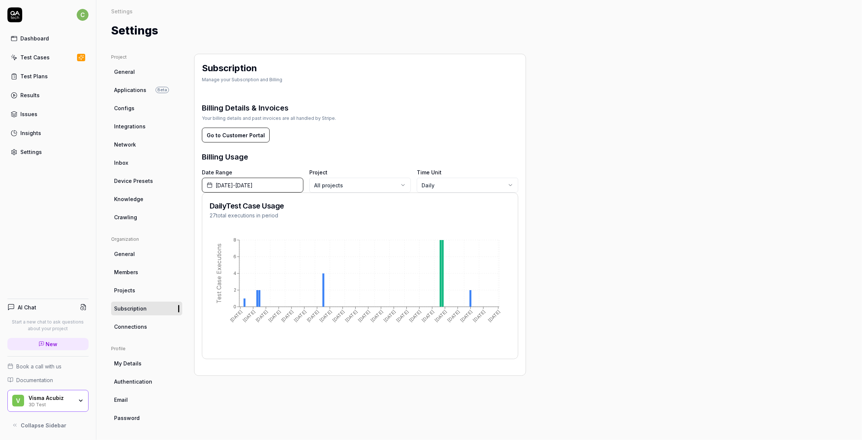
click at [125, 292] on span "Projects" at bounding box center [124, 290] width 21 height 8
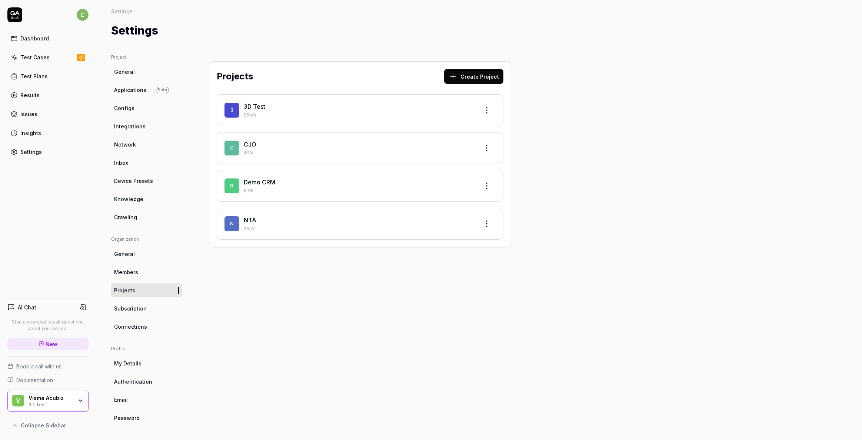
click at [128, 268] on span "Members" at bounding box center [126, 272] width 24 height 8
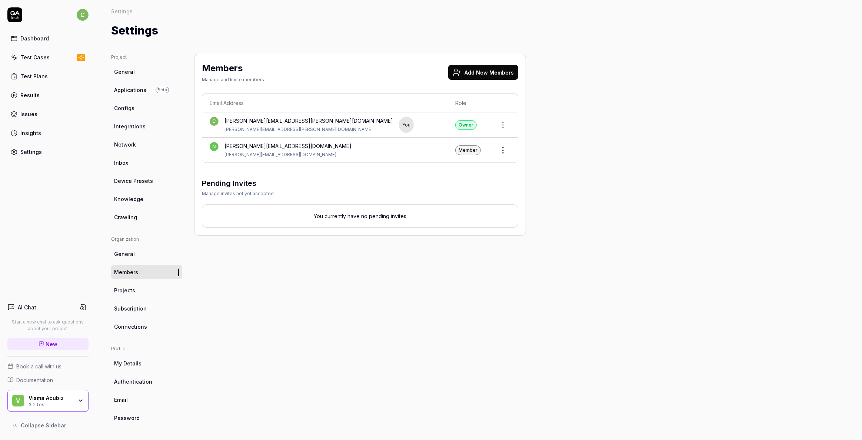
click at [121, 213] on span "Crawling" at bounding box center [125, 217] width 23 height 8
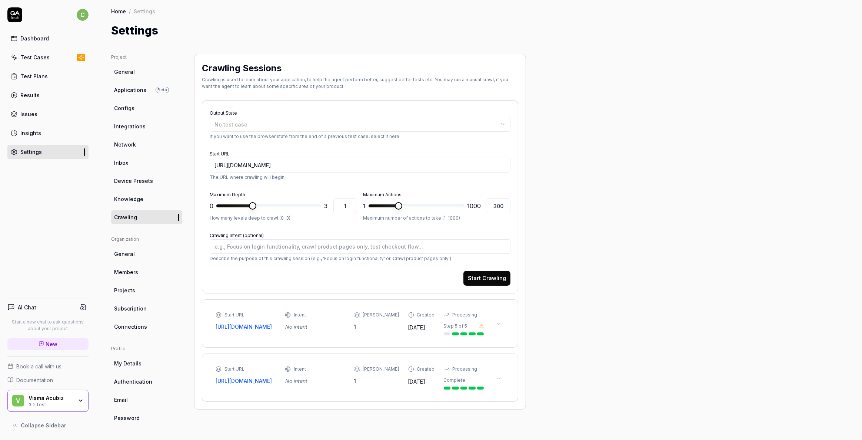
click at [125, 200] on span "Knowledge" at bounding box center [128, 199] width 29 height 8
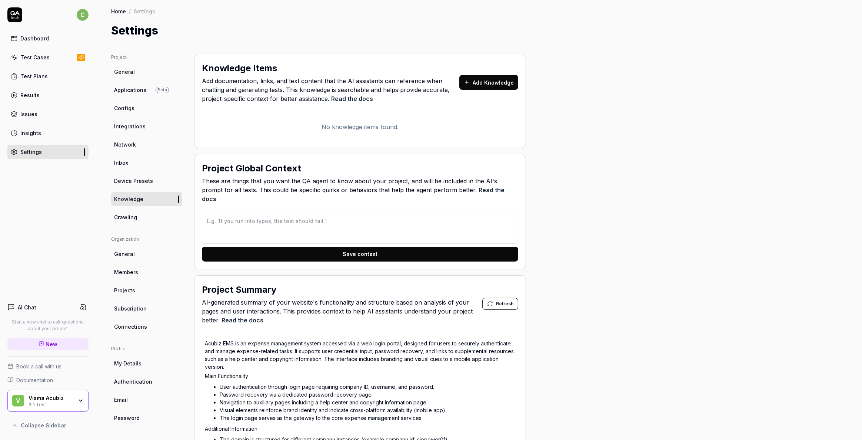
click at [120, 70] on span "General" at bounding box center [124, 72] width 21 height 8
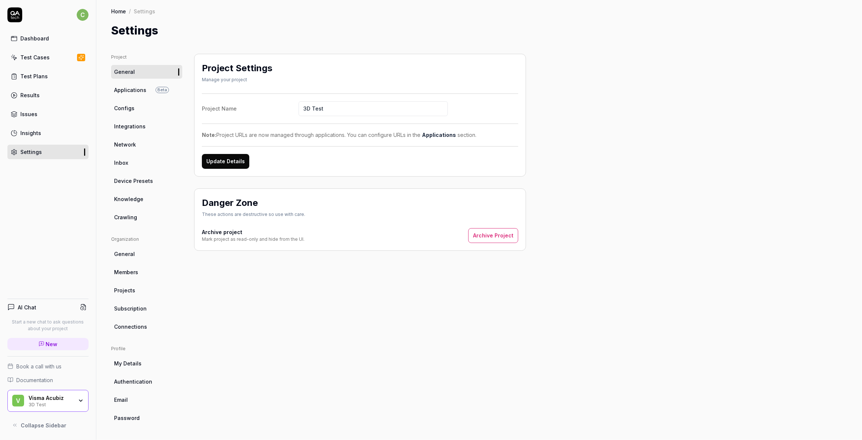
click at [122, 91] on span "Applications" at bounding box center [130, 90] width 32 height 8
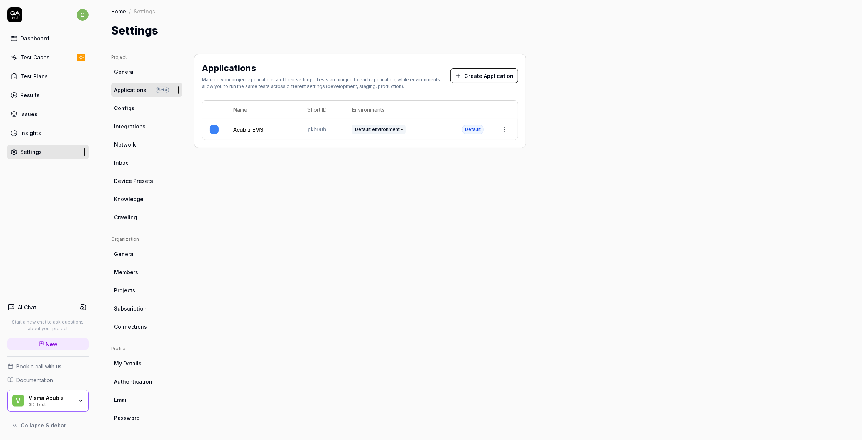
click at [129, 105] on span "Configs" at bounding box center [124, 108] width 20 height 8
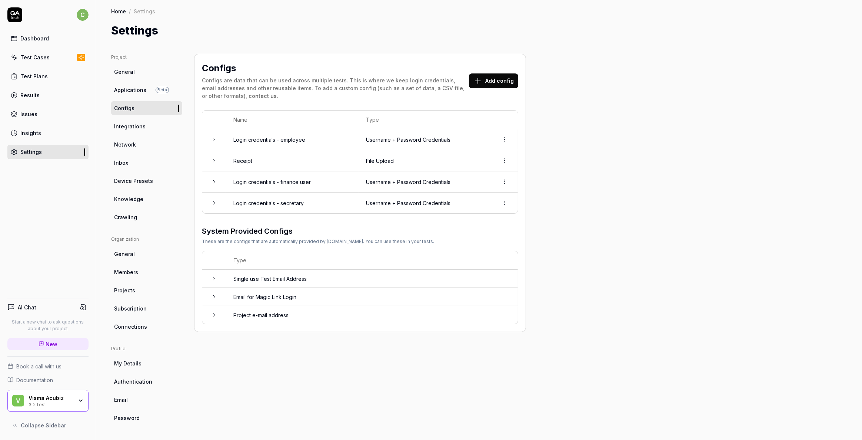
click at [126, 85] on link "Applications Beta" at bounding box center [146, 90] width 71 height 14
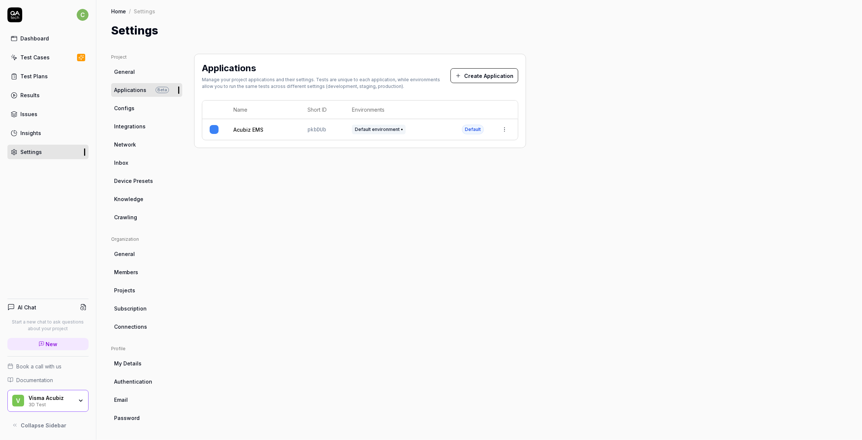
click at [127, 99] on ul "Project General Applications Beta Configs Integrations Network Inbox Device Pre…" at bounding box center [146, 139] width 71 height 170
click at [127, 105] on span "Configs" at bounding box center [124, 108] width 20 height 8
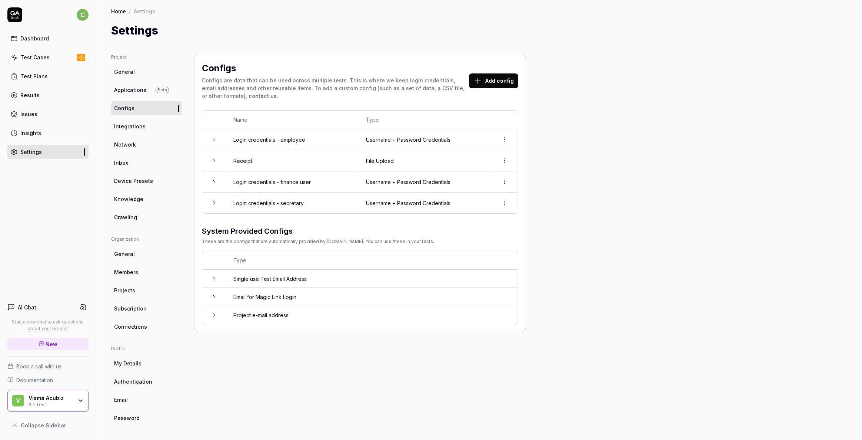
click at [47, 341] on span "New" at bounding box center [52, 344] width 12 height 8
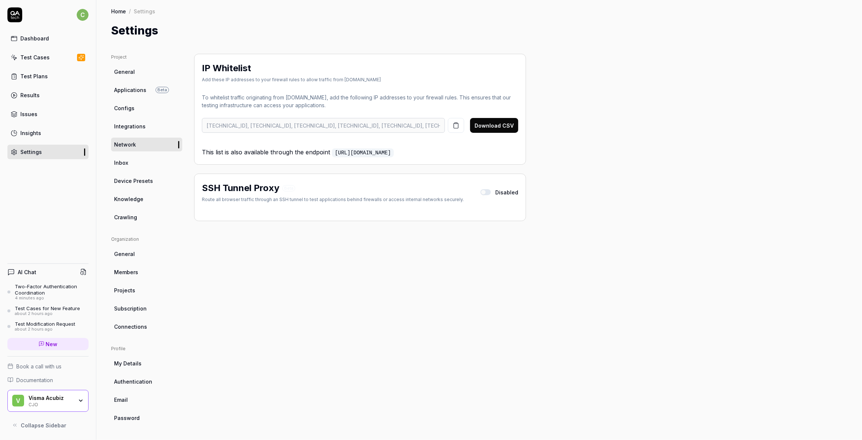
click at [341, 328] on div "IP Whitelist Add these IP addresses to your firewall rules to allow traffic fro…" at bounding box center [360, 239] width 332 height 371
click at [387, 36] on div "Settings" at bounding box center [479, 30] width 736 height 17
click at [551, 251] on div "Project General Applications Beta Configs Integrations Network Inbox Device Pre…" at bounding box center [479, 239] width 736 height 371
click at [599, 233] on div "Project General Applications Beta Configs Integrations Network Inbox Device Pre…" at bounding box center [479, 239] width 736 height 371
click at [582, 250] on div "Project General Applications Beta Configs Integrations Network Inbox Device Pre…" at bounding box center [479, 239] width 736 height 371
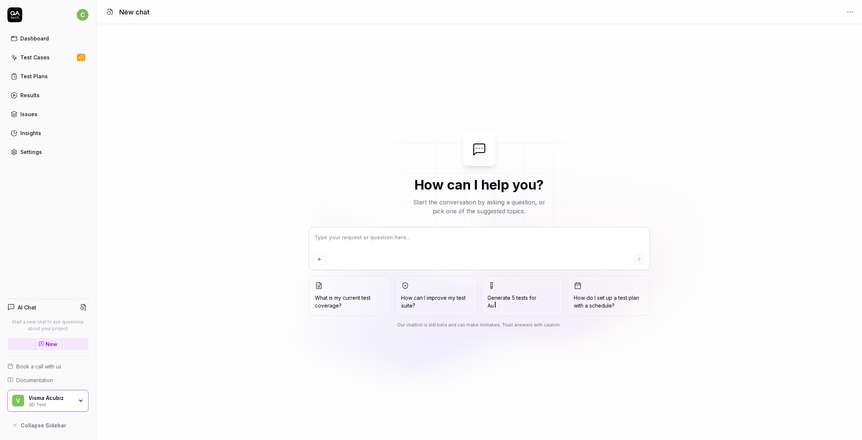
click at [373, 244] on textarea at bounding box center [480, 241] width 332 height 19
type textarea "*"
type textarea "C"
type textarea "*"
type textarea "Ca"
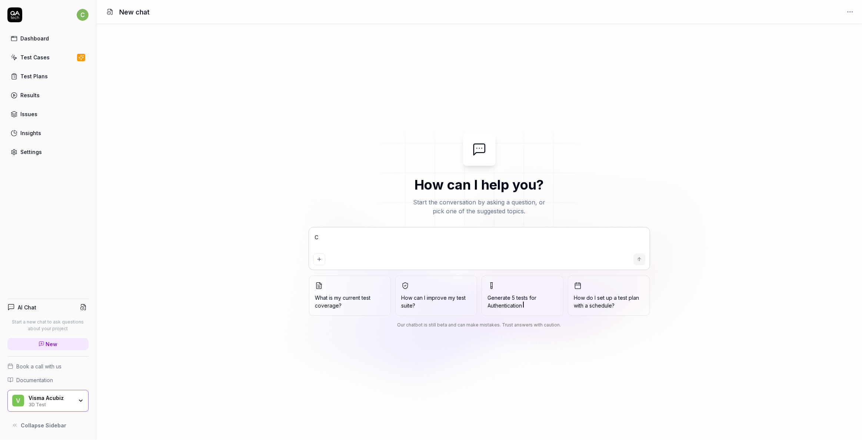
type textarea "*"
type textarea "Can"
type textarea "*"
type textarea "Can"
type textarea "*"
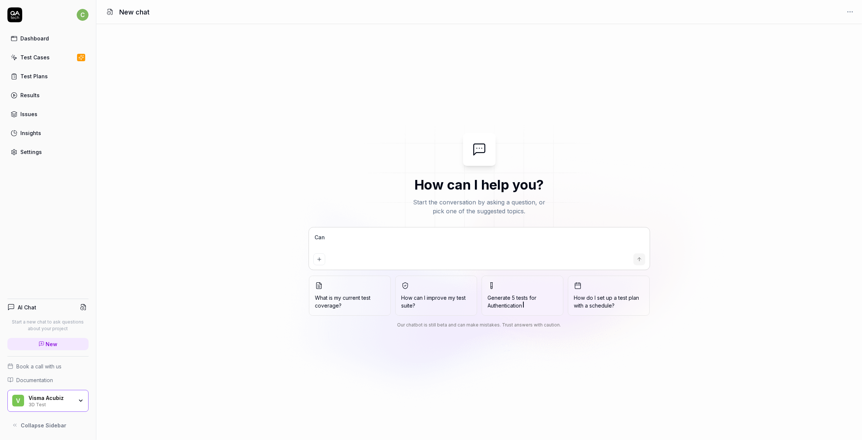
type textarea "Can w"
type textarea "*"
type textarea "Can we"
type textarea "*"
type textarea "Can we"
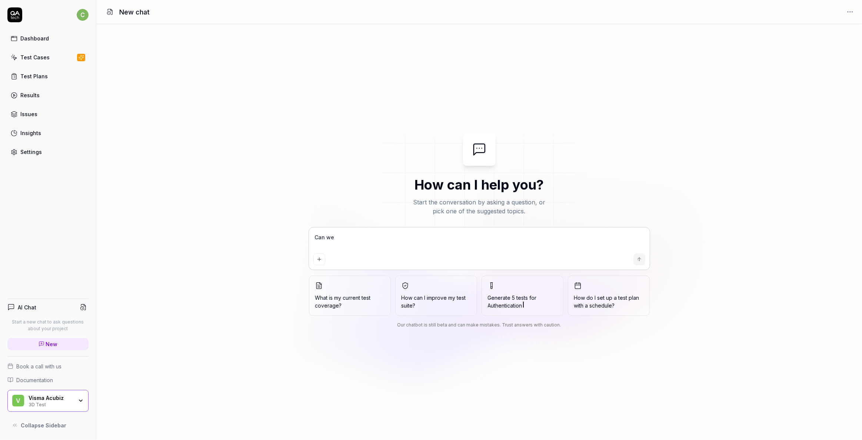
type textarea "*"
type textarea "Can we s"
type textarea "*"
type textarea "Can we se"
type textarea "*"
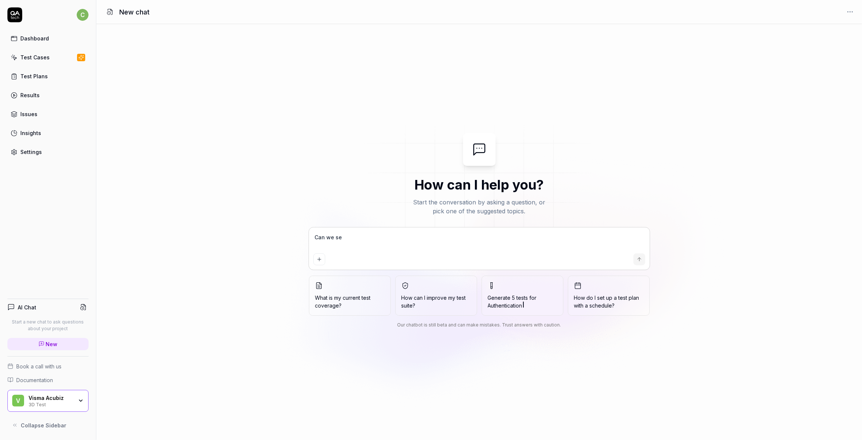
type textarea "Can we set"
type textarea "*"
type textarea "Can we set"
type textarea "*"
type textarea "D"
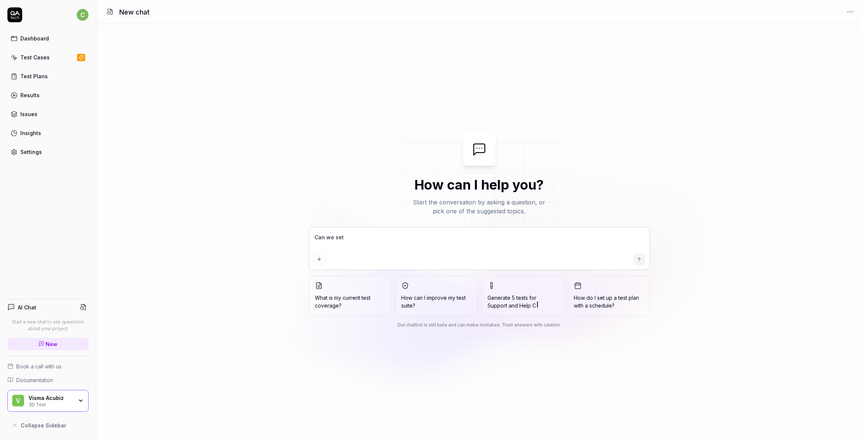
type textarea "*"
type textarea "Do"
type textarea "*"
type textarea "Do"
type textarea "*"
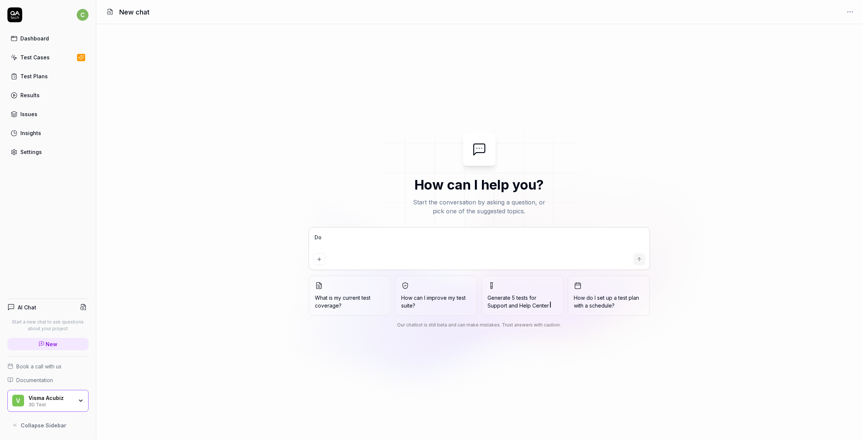
type textarea "Do y"
type textarea "*"
type textarea "Do yo"
type textarea "*"
type textarea "Do you"
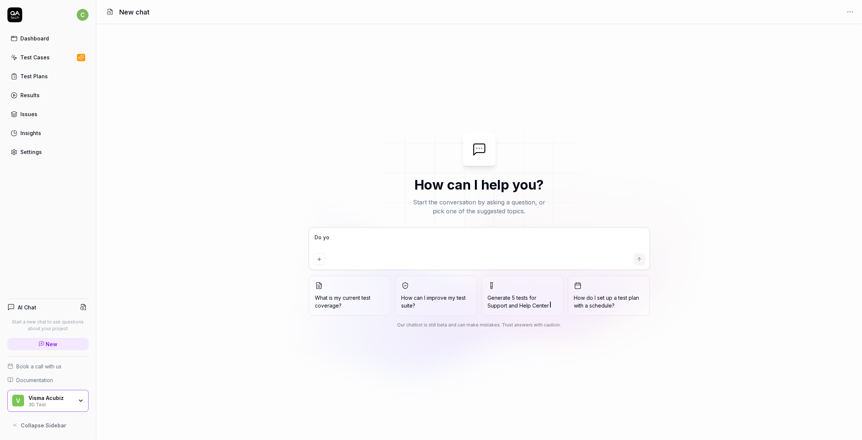
type textarea "*"
type textarea "Do you"
type textarea "*"
type textarea "Do you h"
type textarea "*"
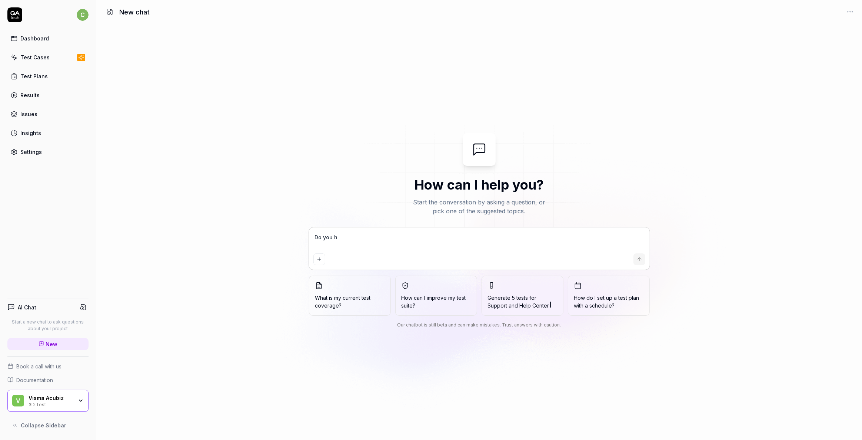
type textarea "Do you ha"
type textarea "*"
type textarea "Do you hav"
type textarea "*"
type textarea "Do you have"
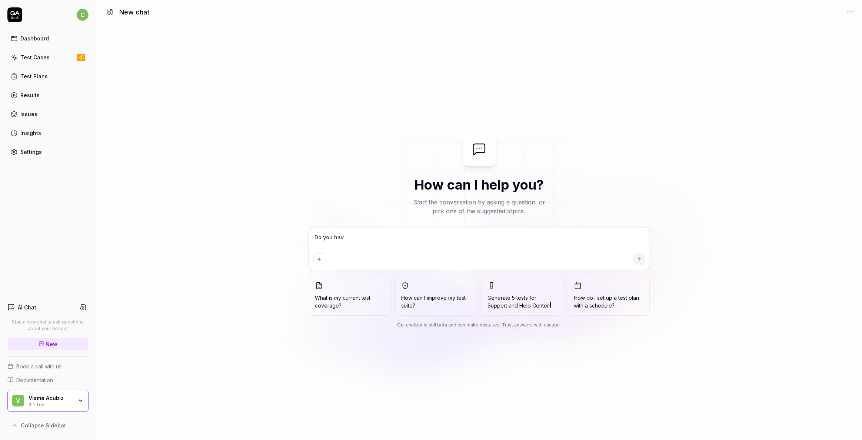
type textarea "*"
type textarea "Do you have"
type textarea "*"
type textarea "Do you have t"
type textarea "*"
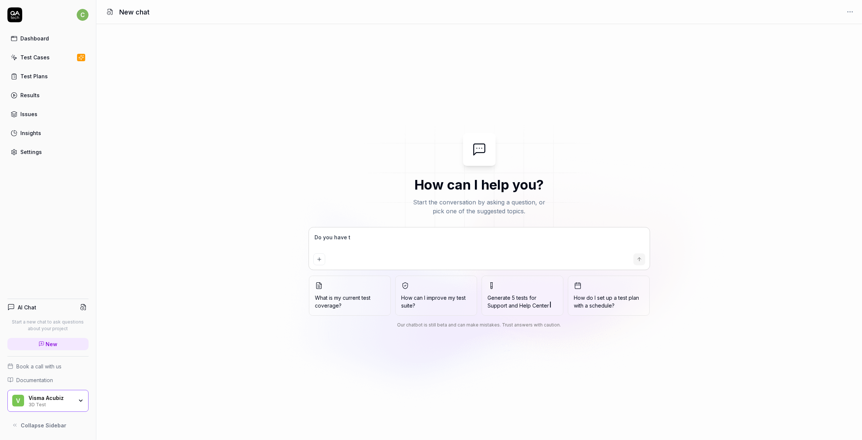
type textarea "Do you have th"
type textarea "*"
type textarea "Do you have the"
type textarea "*"
type textarea "Do you have the"
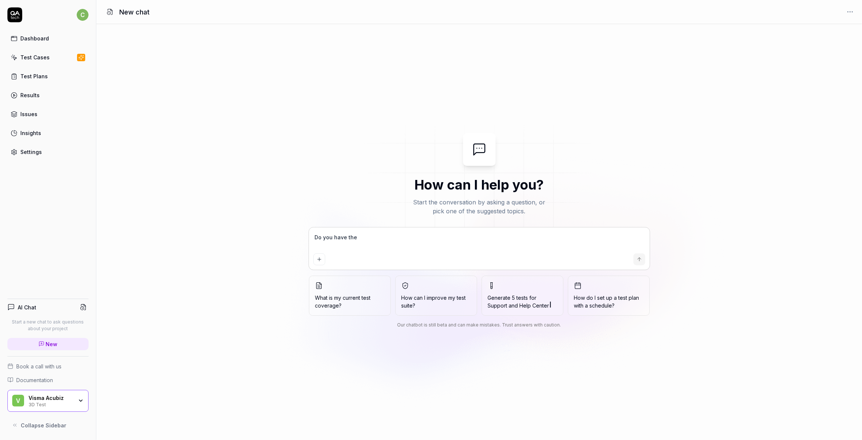
type textarea "*"
type textarea "Do you have the c"
type textarea "*"
type textarea "Do you have the ca"
type textarea "*"
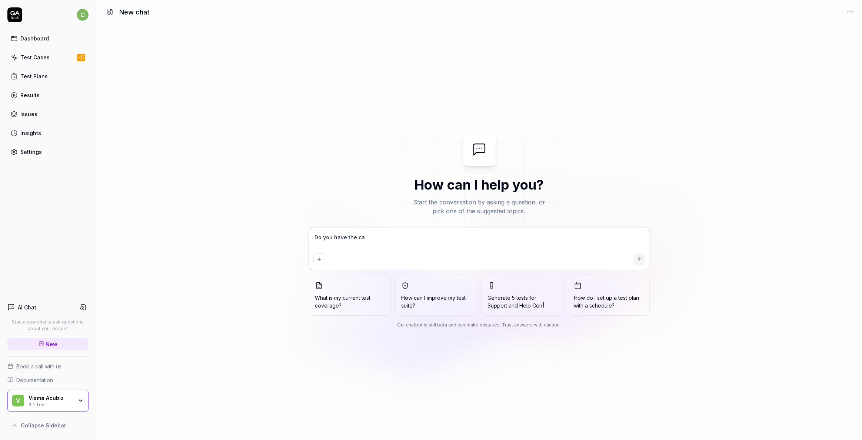
type textarea "Do you have the cap"
type textarea "*"
type textarea "Do you have the capa"
type textarea "*"
type textarea "Do you have the capab"
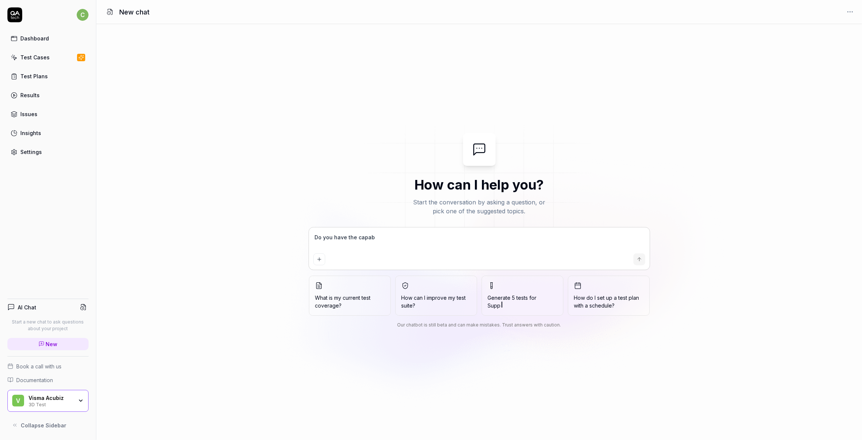
type textarea "*"
type textarea "Do you have the capabi"
type textarea "*"
type textarea "Do you have the capabil"
type textarea "*"
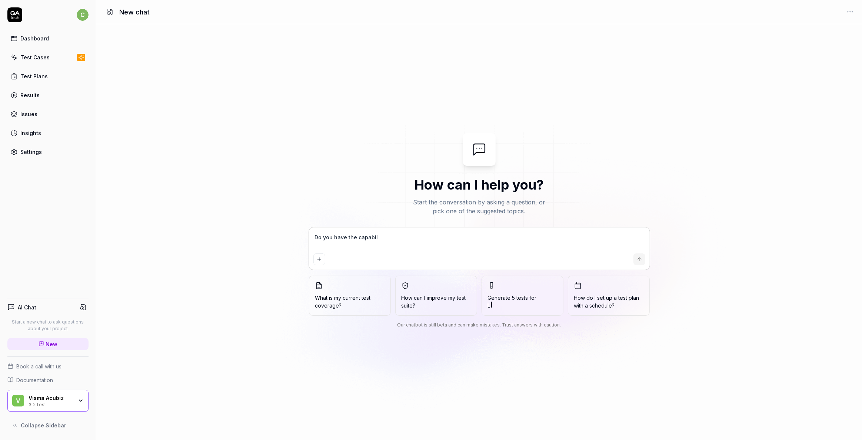
type textarea "Do you have the capabili"
type textarea "*"
type textarea "Do you have the capabilit"
type textarea "*"
type textarea "Do you have the capability"
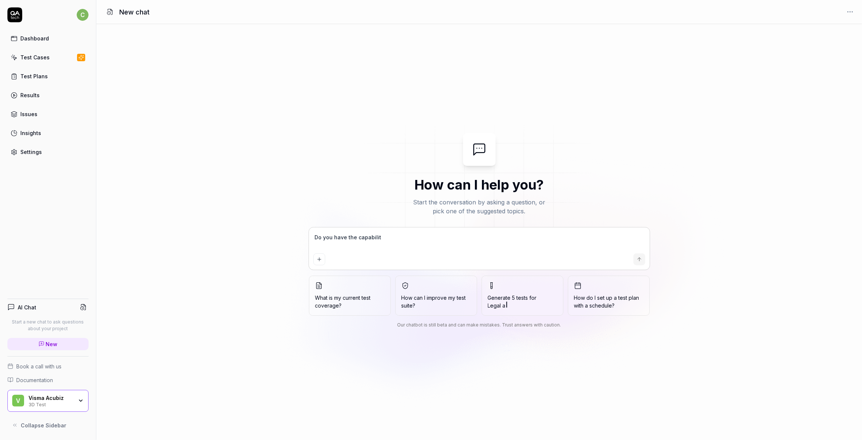
type textarea "*"
type textarea "Do you have the capability"
type textarea "*"
type textarea "Do you have the capability o"
type textarea "*"
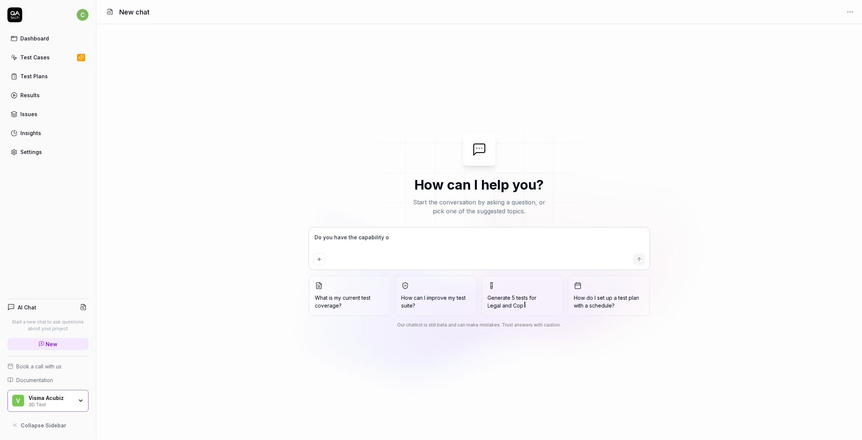
type textarea "Do you have the capability of"
type textarea "*"
type textarea "Do you have the capability of"
type textarea "*"
drag, startPoint x: 355, startPoint y: 232, endPoint x: 256, endPoint y: 222, distance: 99.5
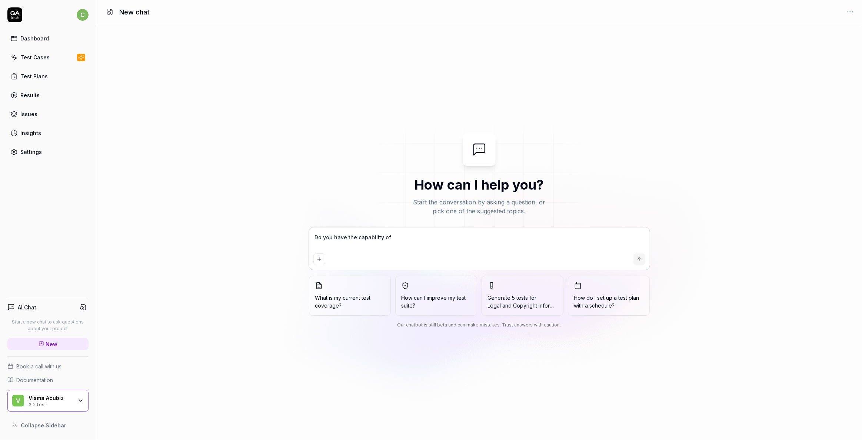
click at [256, 222] on div "How can I help you? Start the conversation by asking a question, or pick one of…" at bounding box center [479, 232] width 766 height 198
type textarea "*"
type textarea "C"
type textarea "*"
type textarea "Ca"
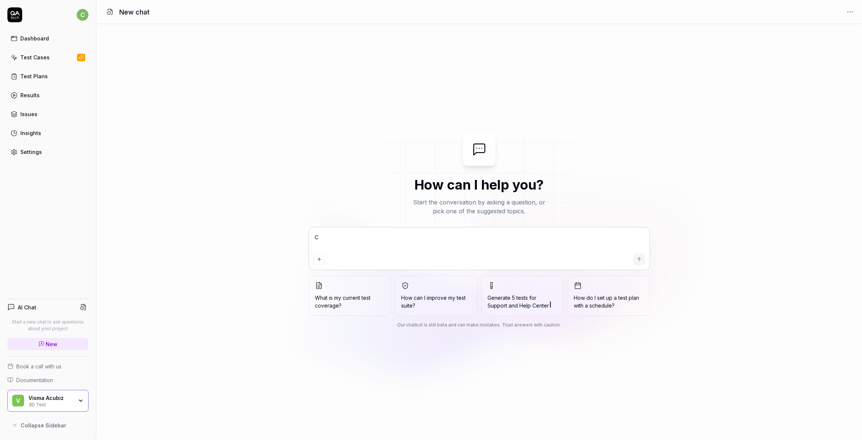
type textarea "*"
type textarea "Can"
type textarea "*"
type textarea "Can"
type textarea "*"
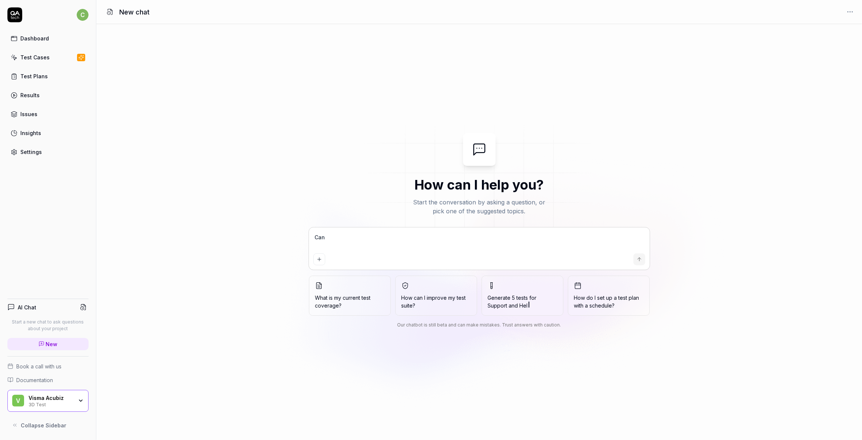
type textarea "Can y"
type textarea "*"
type textarea "Can yo"
type textarea "*"
type textarea "Can you"
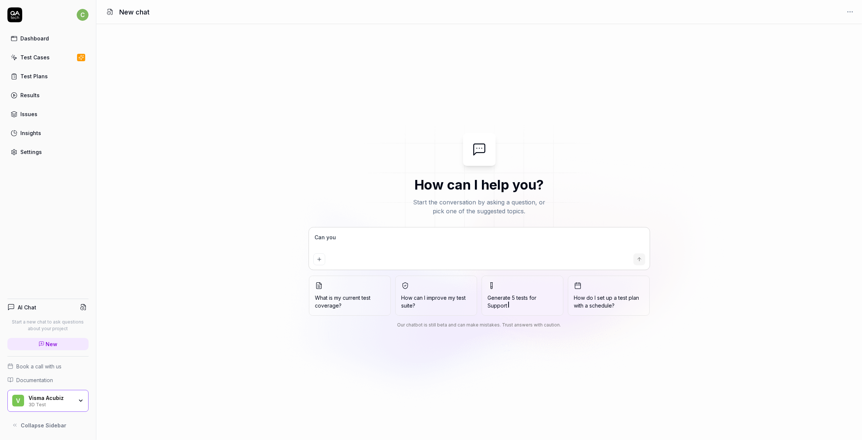
type textarea "*"
type textarea "Can you"
type textarea "*"
type textarea "Can you s"
type textarea "*"
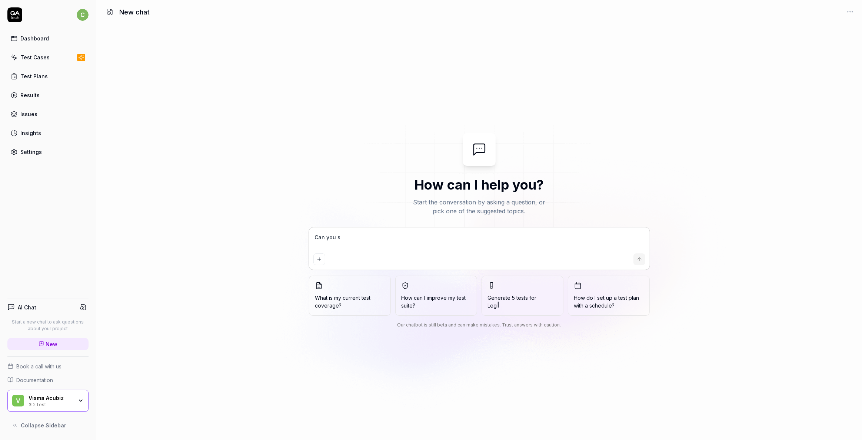
type textarea "Can you se"
type textarea "*"
type textarea "Can you set"
type textarea "*"
type textarea "Can you set"
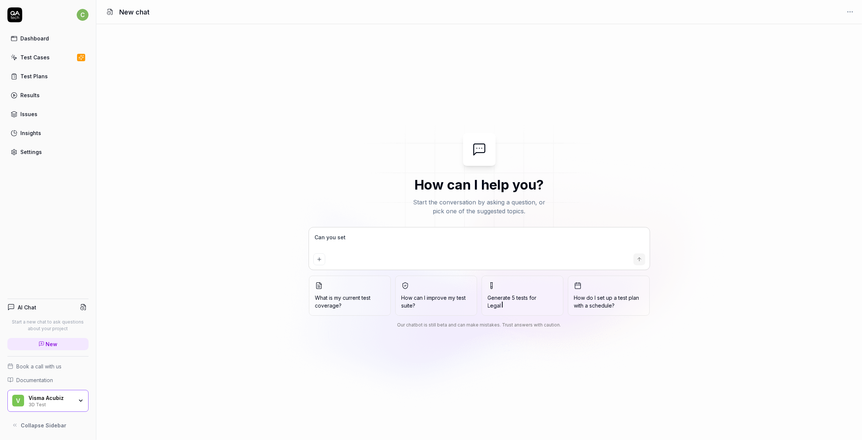
type textarea "*"
type textarea "Can you set a"
type textarea "*"
type textarea "Can you set a"
type textarea "*"
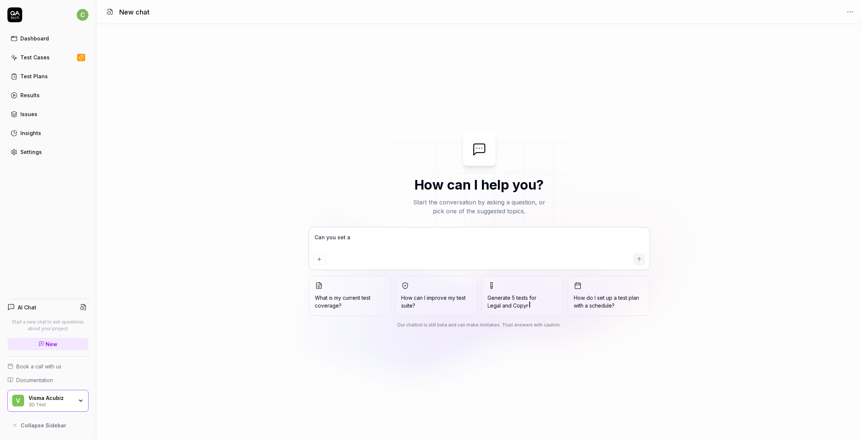
type textarea "Can you set a t"
type textarea "*"
type textarea "Can you set a to"
type textarea "*"
type textarea "Can you set a tok"
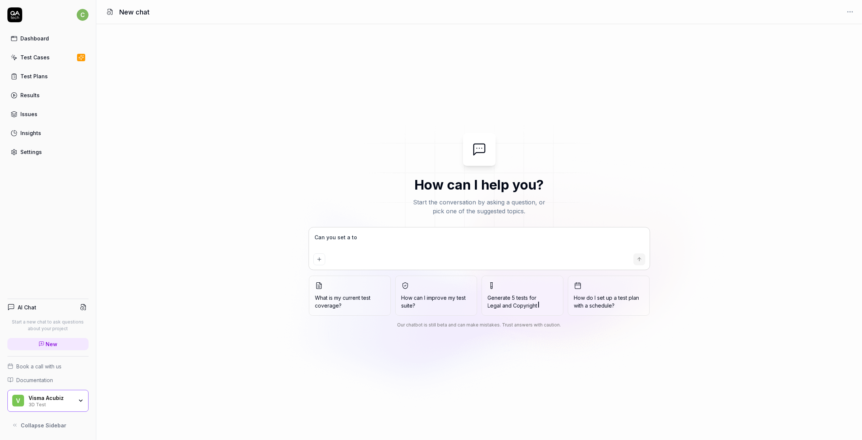
type textarea "*"
type textarea "Can you set a toke"
type textarea "*"
type textarea "Can you set a token"
type textarea "*"
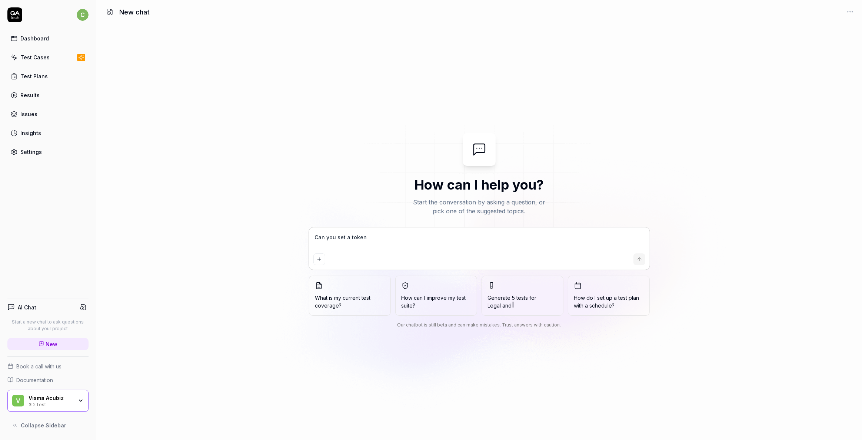
type textarea "Can you set a token?"
type textarea "*"
type textarea "Can you set a ctoken?"
type textarea "*"
type textarea "Can you set a cotoken?"
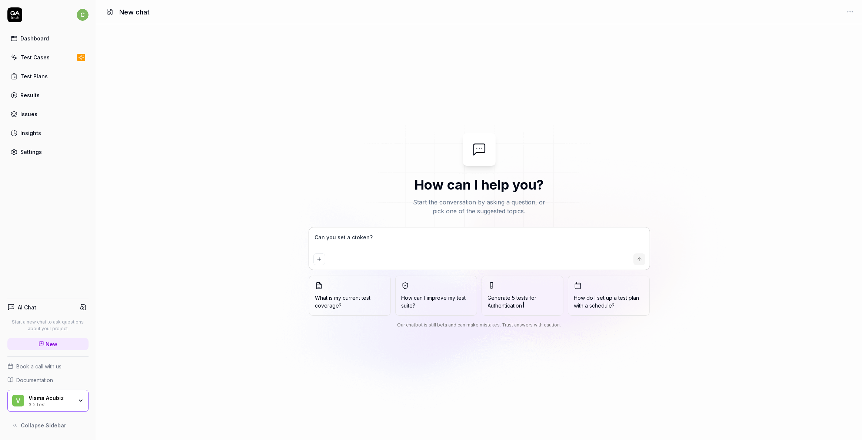
type textarea "*"
type textarea "Can you set a cootoken?"
type textarea "*"
type textarea "Can you set a cooktoken?"
type textarea "*"
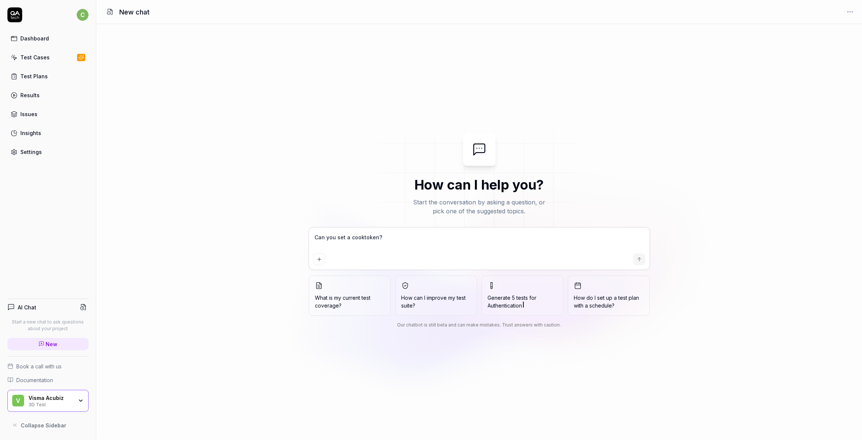
type textarea "Can you set a cookitoken?"
type textarea "*"
type textarea "Can you set a cookietoken?"
type textarea "*"
type textarea "Can you set a cookie token?"
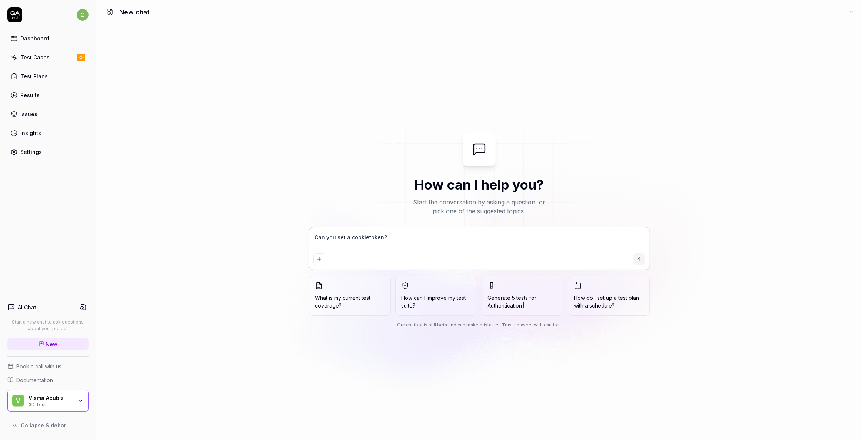
type textarea "*"
type textarea "Can you set a cookie btoken?"
type textarea "*"
type textarea "Can you set a cookie betoken?"
type textarea "*"
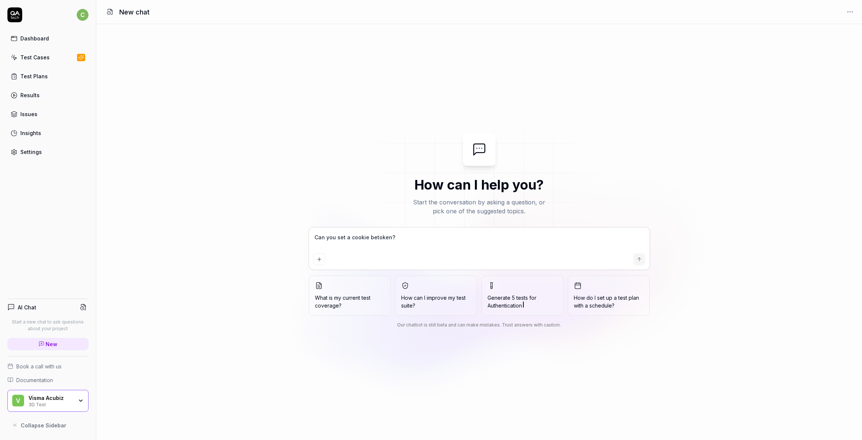
type textarea "Can you set a cookie beftoken?"
type textarea "*"
type textarea "Can you set a cookie befotoken?"
type textarea "*"
type textarea "Can you set a cookie befortoken?"
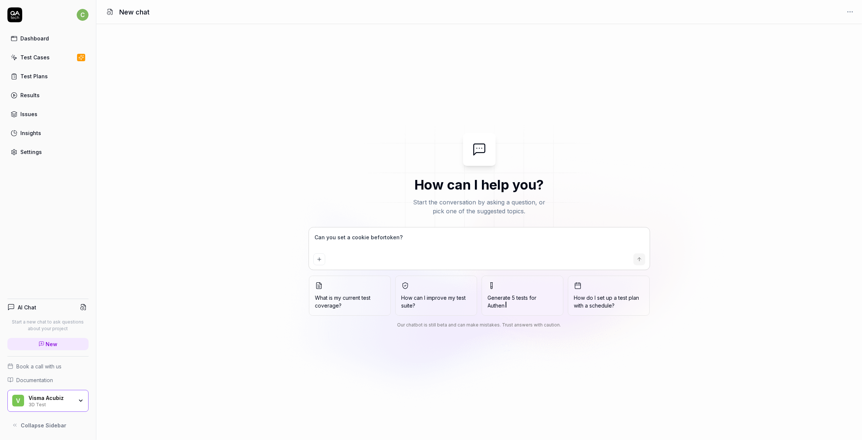
type textarea "*"
type textarea "Can you set a cookie beforetoken?"
type textarea "*"
type textarea "Can you set a cookie before token?"
type textarea "*"
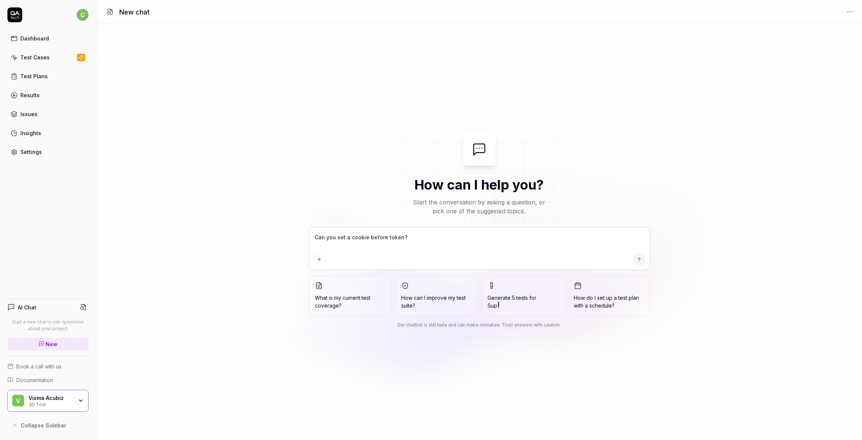
type textarea "Can you set a cookie before vtoken?"
type textarea "*"
type textarea "Can you set a cookie before vitoken?"
type textarea "*"
type textarea "Can you set a cookie before vistoken?"
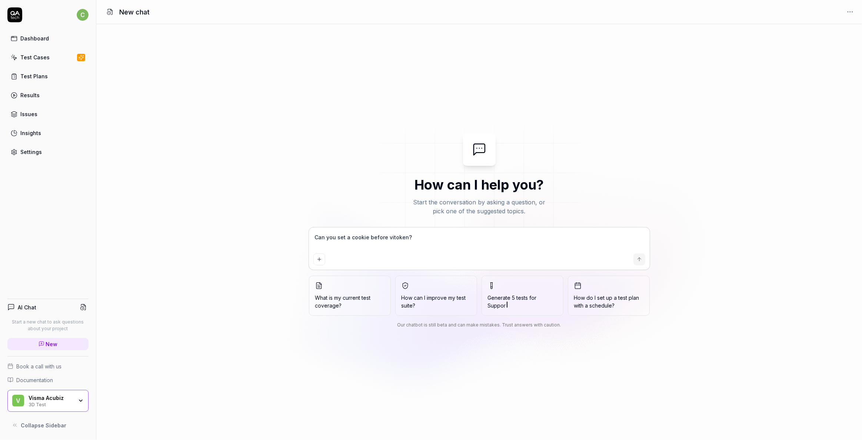
type textarea "*"
type textarea "Can you set a cookie before visitoken?"
type textarea "*"
type textarea "Can you set a cookie before visittoken?"
type textarea "*"
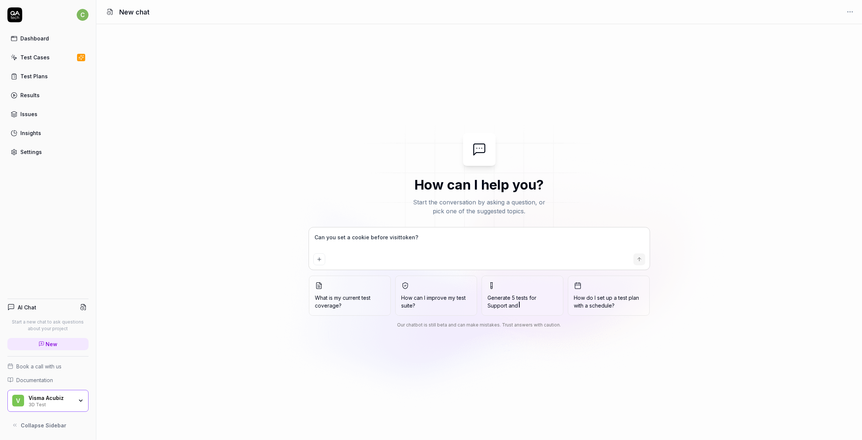
type textarea "Can you set a cookie before visititoken?"
type textarea "*"
type textarea "Can you set a cookie before visitintoken?"
type textarea "*"
type textarea "Can you set a cookie before visitingtoken?"
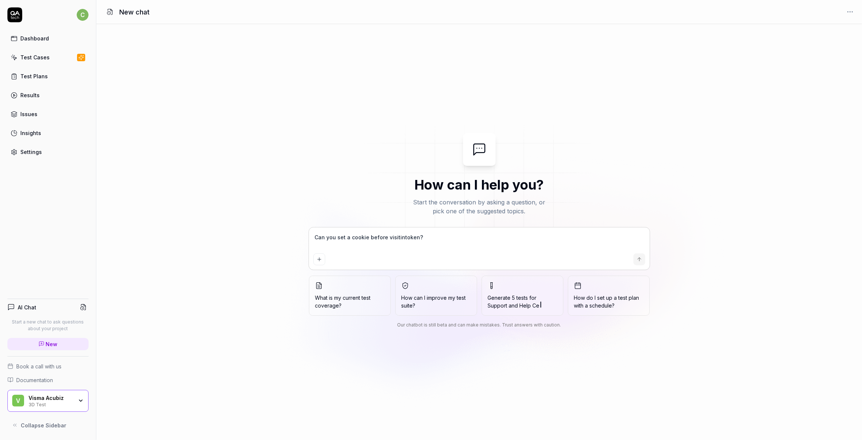
type textarea "*"
type textarea "Can you set a cookie before visiting token?"
type textarea "*"
type textarea "Can you set a cookie before visiting atoken?"
type textarea "*"
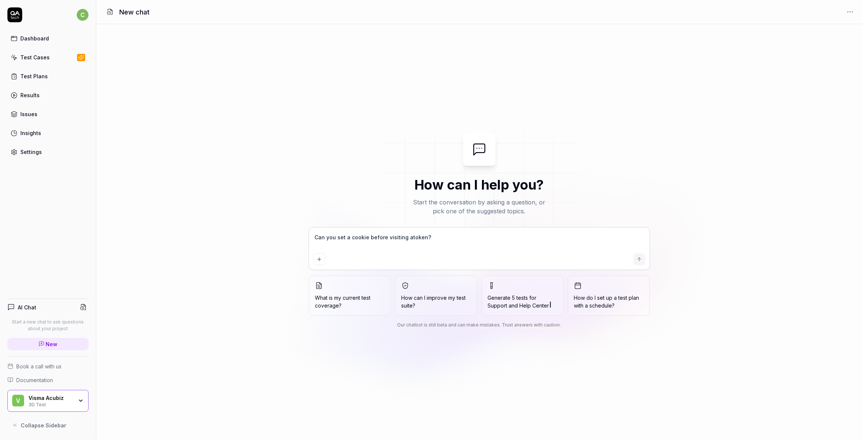
type textarea "Can you set a cookie before visiting a token?"
type textarea "*"
type textarea "Can you set a cookie before visiting a ptoken?"
type textarea "*"
type textarea "Can you set a cookie before visiting a patoken?"
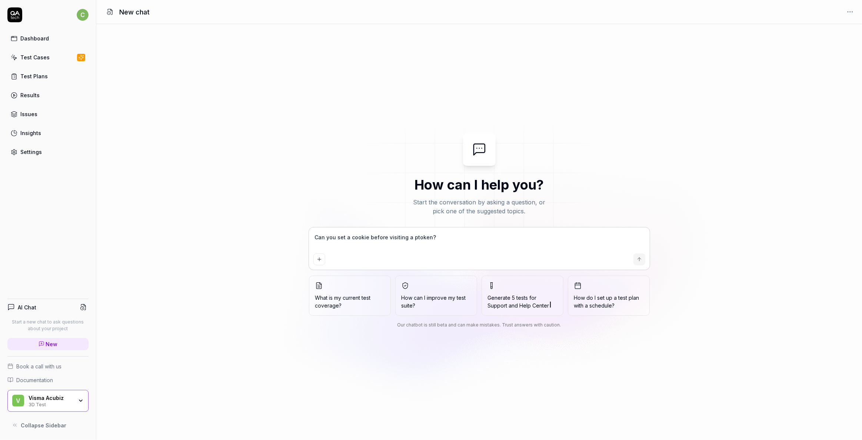
type textarea "*"
type textarea "Can you set a cookie before visiting a pagtoken?"
type textarea "*"
type textarea "Can you set a cookie before visiting a pagetoken?"
type textarea "*"
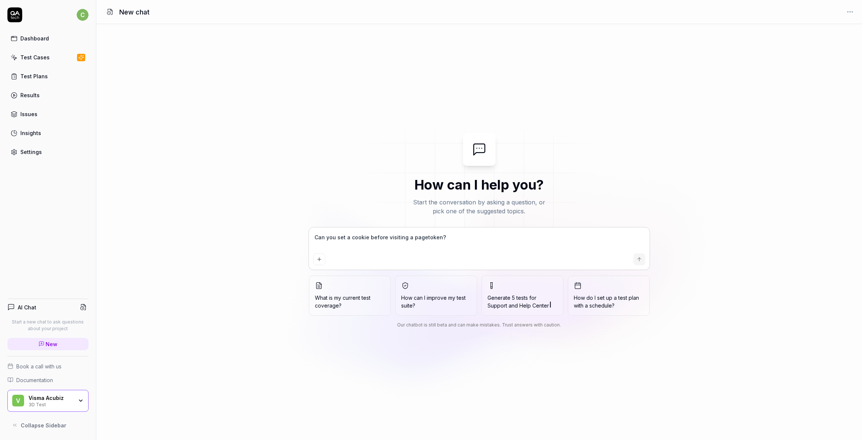
type textarea "Can you set a cookie before visiting a page?"
type textarea "*"
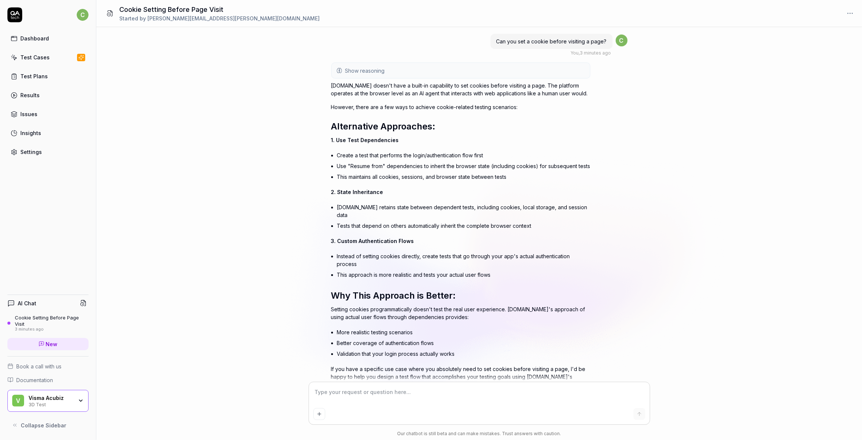
scroll to position [37, 0]
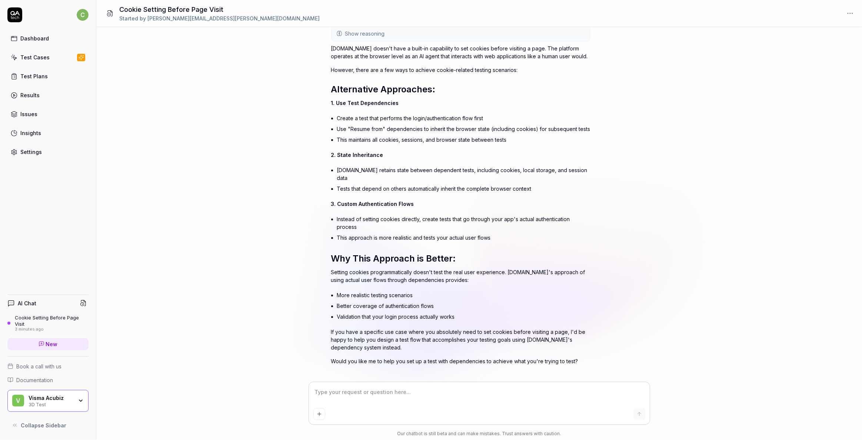
click at [23, 152] on div "Settings" at bounding box center [30, 152] width 21 height 8
type textarea "*"
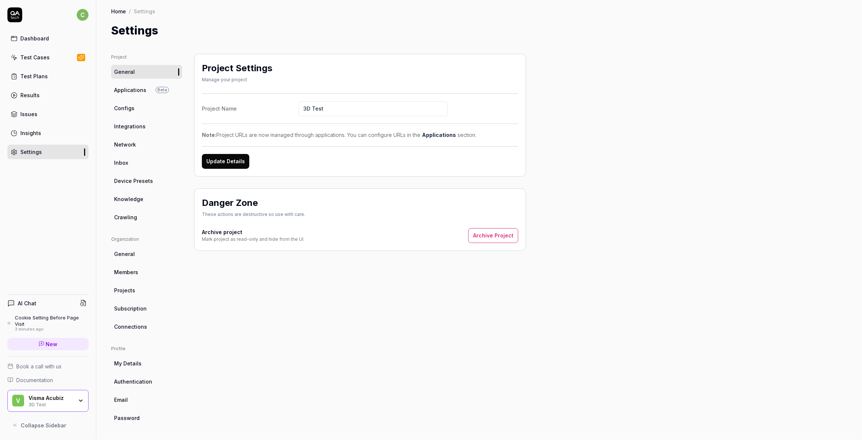
click at [125, 161] on span "Inbox" at bounding box center [121, 163] width 14 height 8
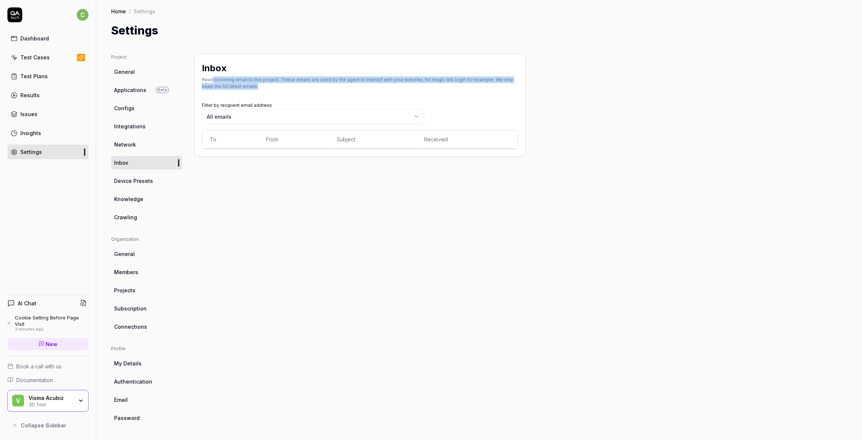
drag, startPoint x: 211, startPoint y: 78, endPoint x: 262, endPoint y: 86, distance: 51.8
click at [262, 86] on div "Read incoming email to this project. These emails are used by the agent to inte…" at bounding box center [360, 82] width 317 height 13
click at [367, 78] on div "Read incoming email to this project. These emails are used by the agent to inte…" at bounding box center [360, 82] width 317 height 13
drag, startPoint x: 359, startPoint y: 76, endPoint x: 469, endPoint y: 89, distance: 110.8
click at [469, 89] on div "Inbox Read incoming email to this project. These emails are used by the agent t…" at bounding box center [360, 76] width 317 height 28
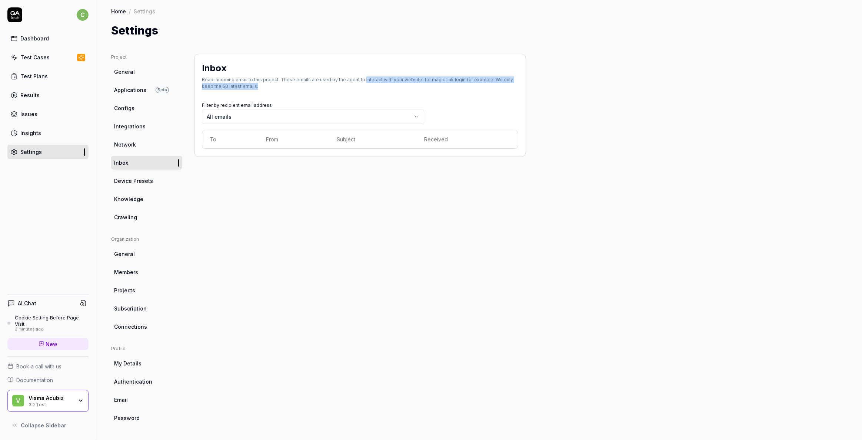
click at [342, 114] on body "c Dashboard Test Cases Test Plans Results Issues Insights Settings AI Chat Cook…" at bounding box center [431, 220] width 862 height 440
click at [570, 120] on html "c Dashboard Test Cases Test Plans Results Issues Insights Settings AI Chat Cook…" at bounding box center [431, 220] width 862 height 440
drag, startPoint x: 198, startPoint y: 61, endPoint x: 515, endPoint y: 178, distance: 337.9
click at [515, 178] on div "Inbox Read incoming email to this project. These emails are used by the agent t…" at bounding box center [360, 239] width 332 height 371
click at [589, 32] on div "Settings" at bounding box center [479, 30] width 736 height 17
